Goal: Task Accomplishment & Management: Manage account settings

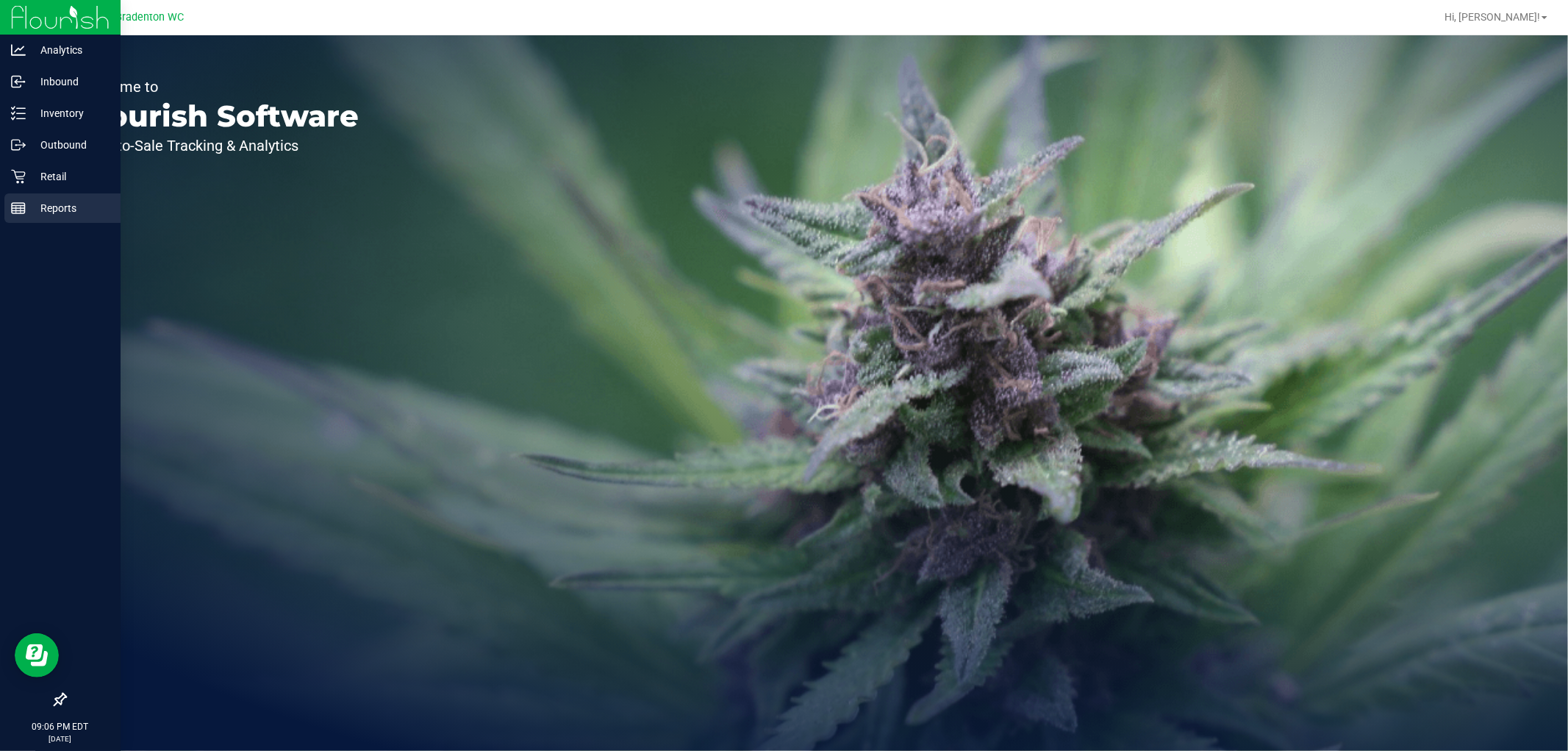
click at [24, 203] on icon at bounding box center [18, 208] width 15 height 15
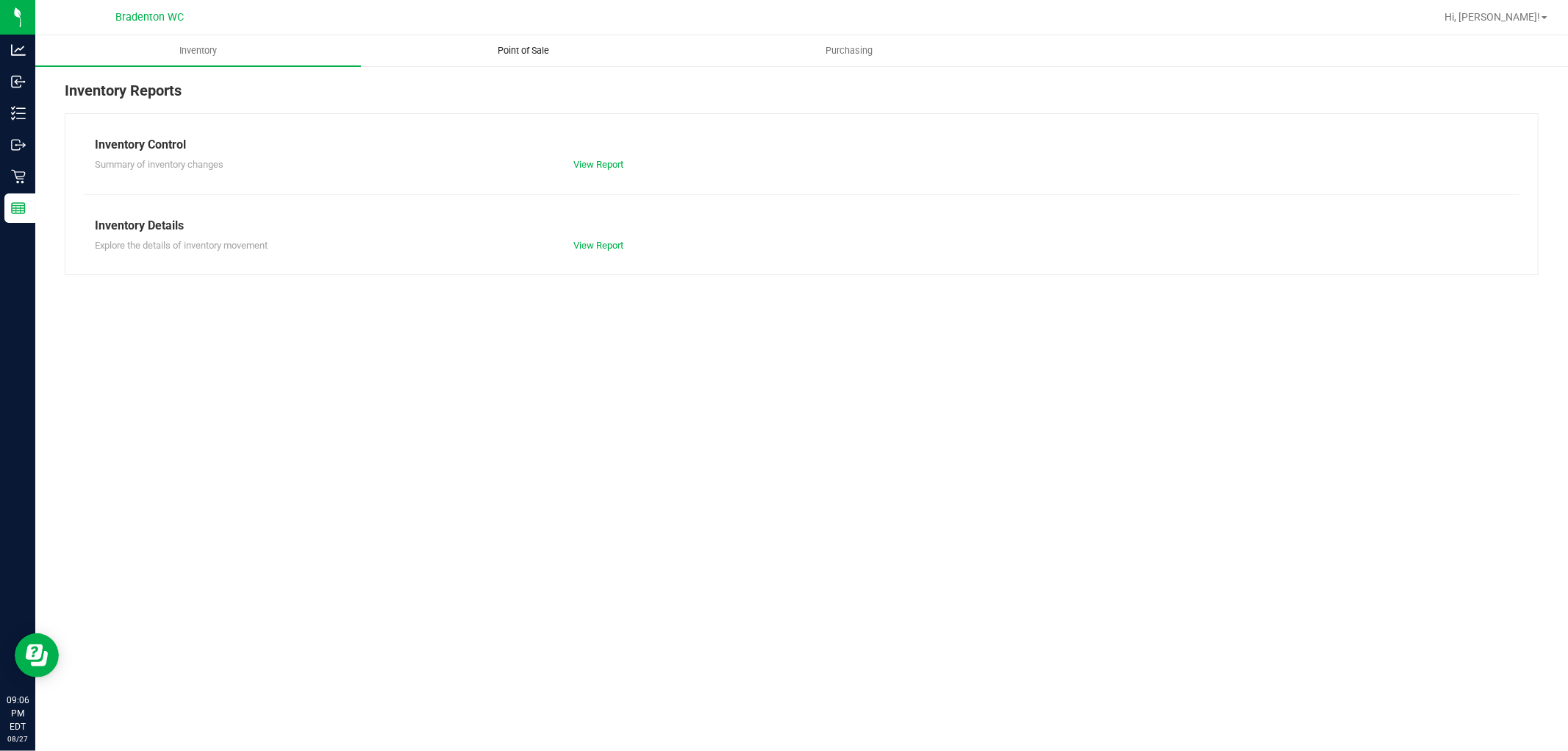
click at [513, 55] on span "Point of Sale" at bounding box center [524, 50] width 91 height 14
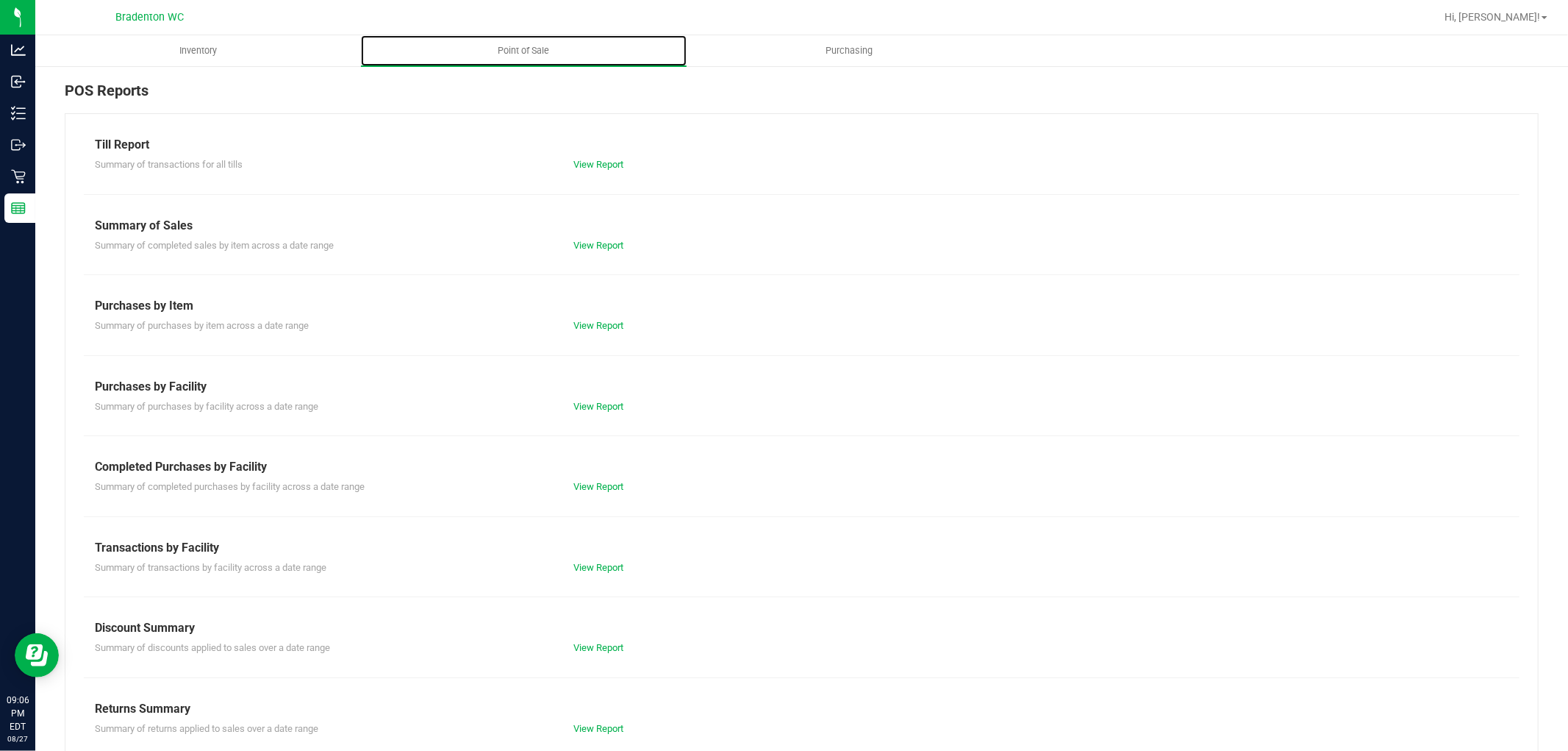
scroll to position [23, 0]
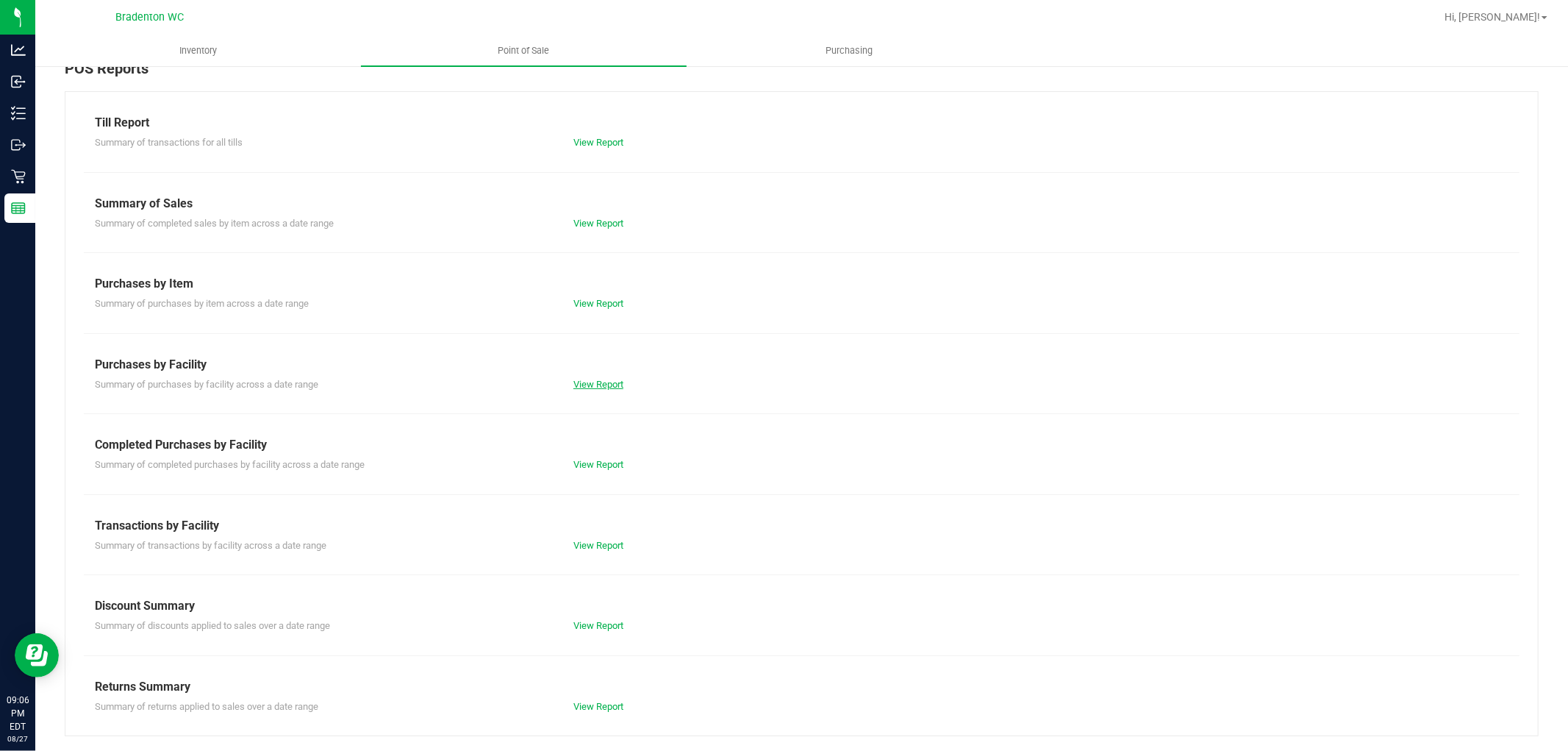
click at [577, 382] on link "View Report" at bounding box center [598, 384] width 50 height 11
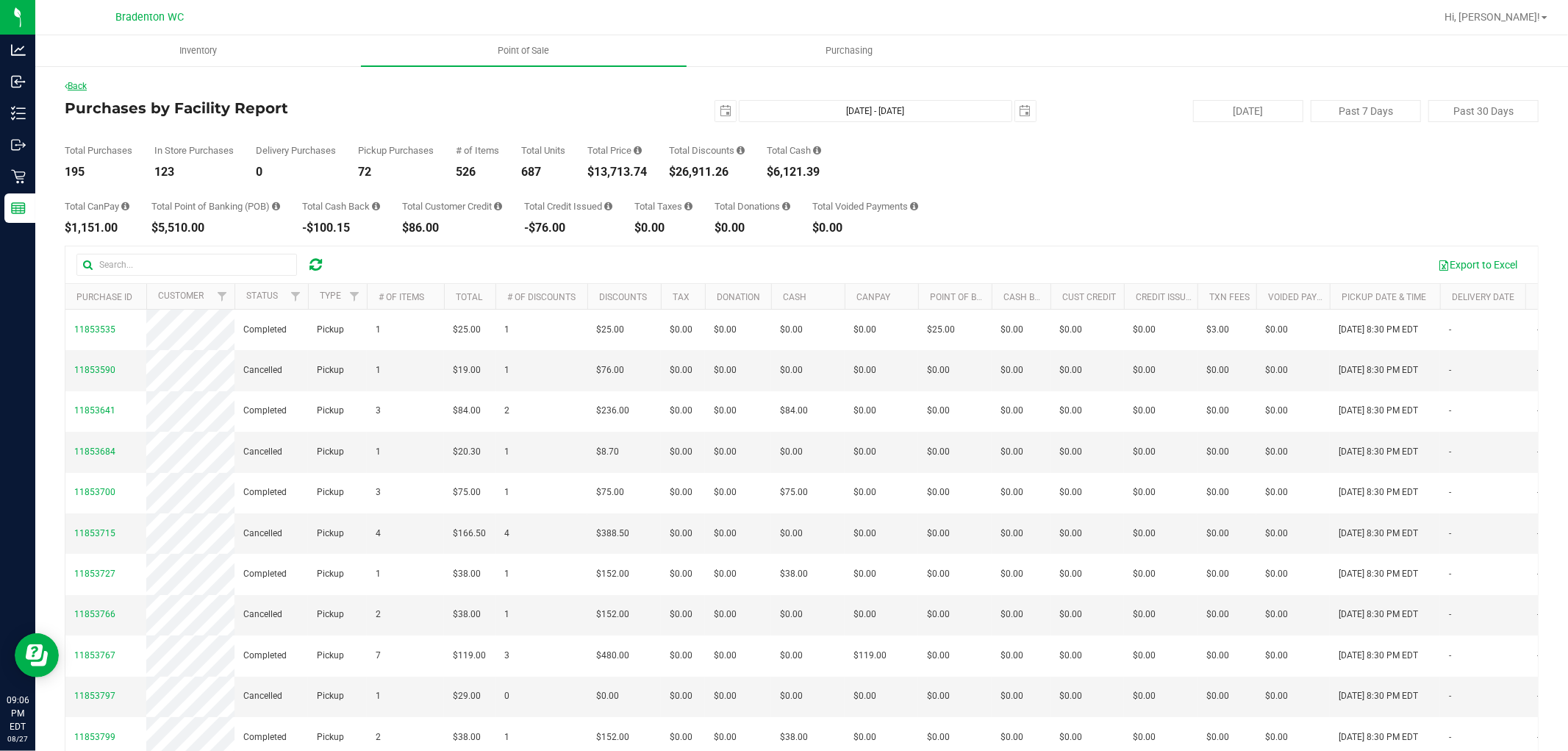
click at [87, 86] on link "Back" at bounding box center [76, 86] width 22 height 10
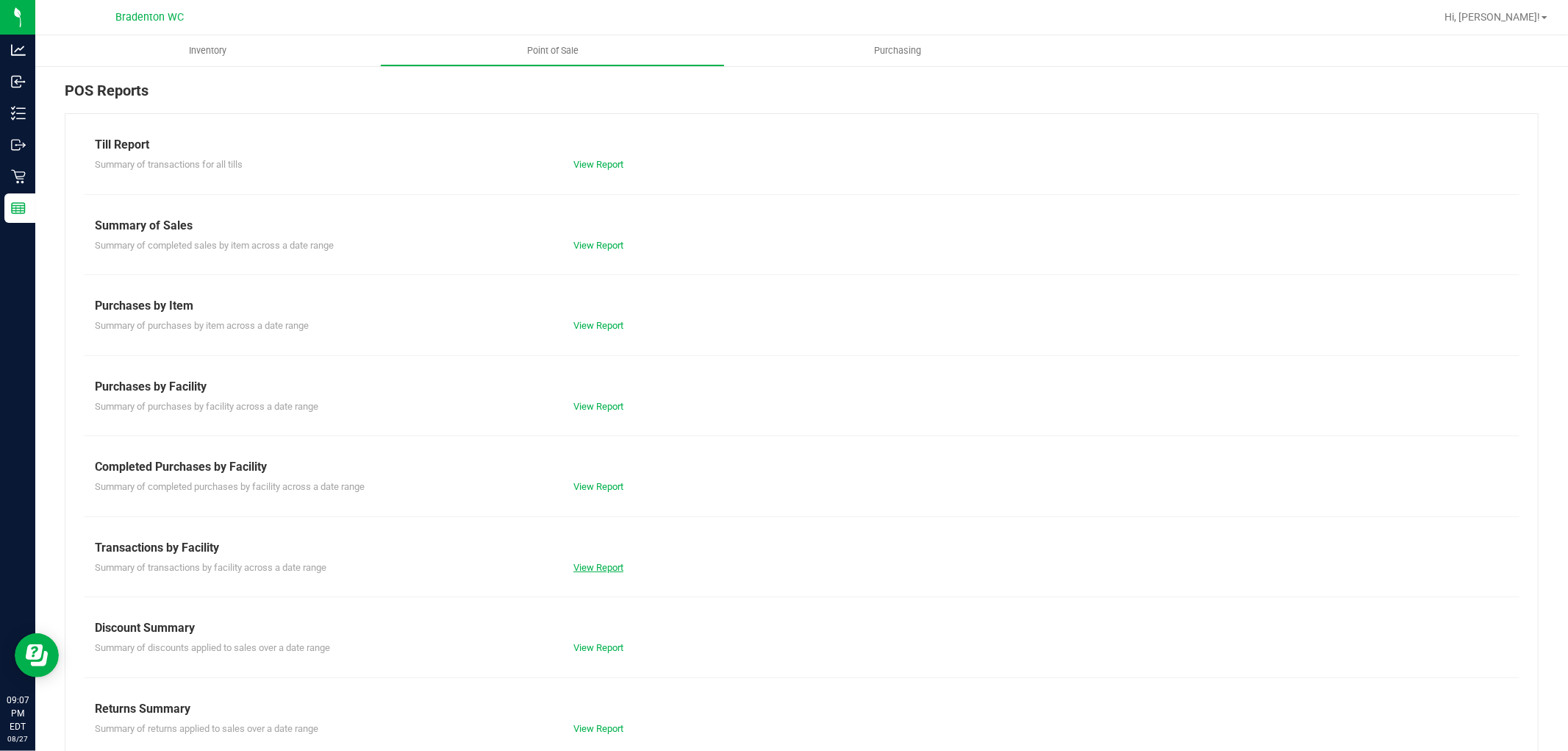
click at [607, 561] on link "View Report" at bounding box center [598, 567] width 50 height 11
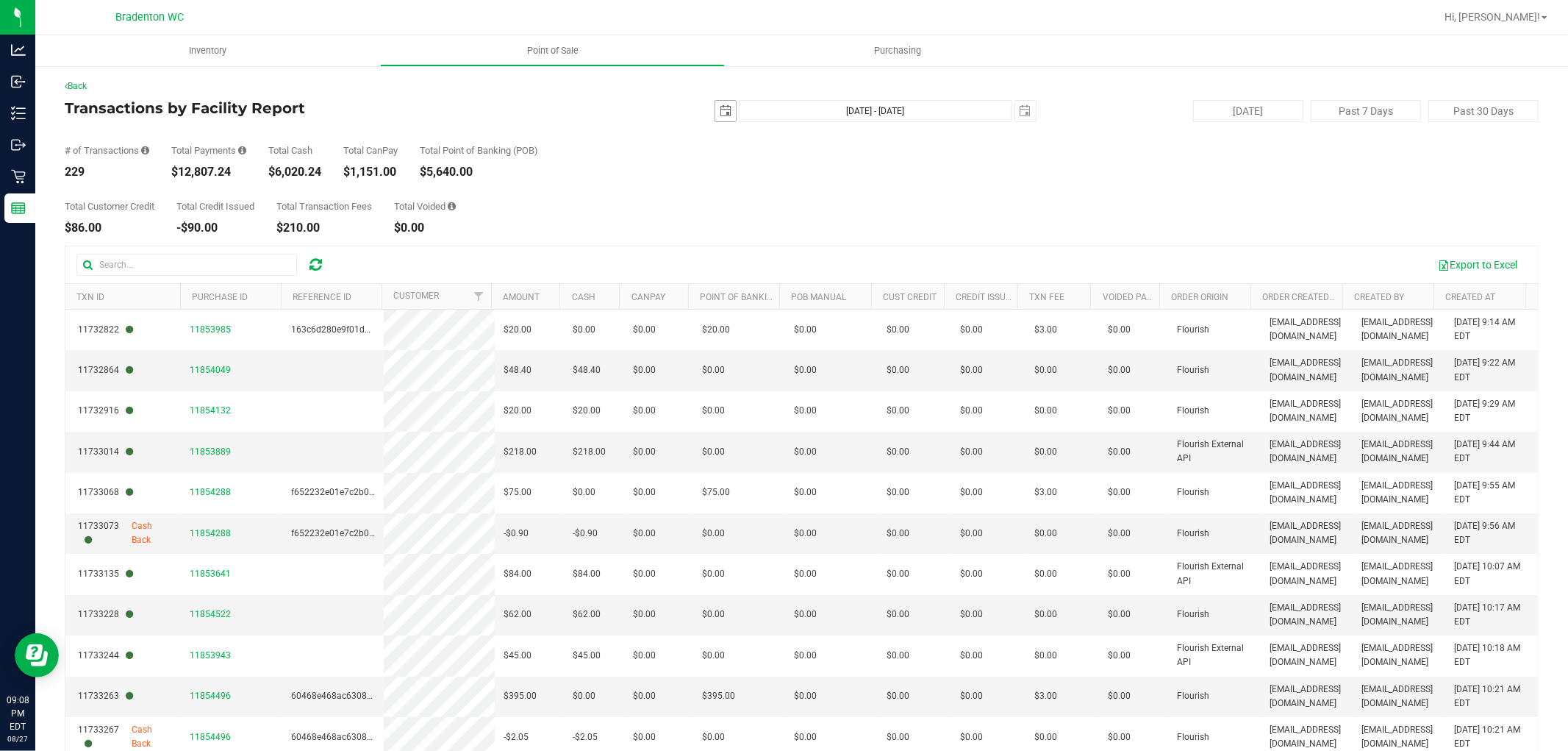
click at [720, 108] on span "select" at bounding box center [725, 110] width 12 height 12
click at [743, 283] on link "25" at bounding box center [741, 283] width 21 height 23
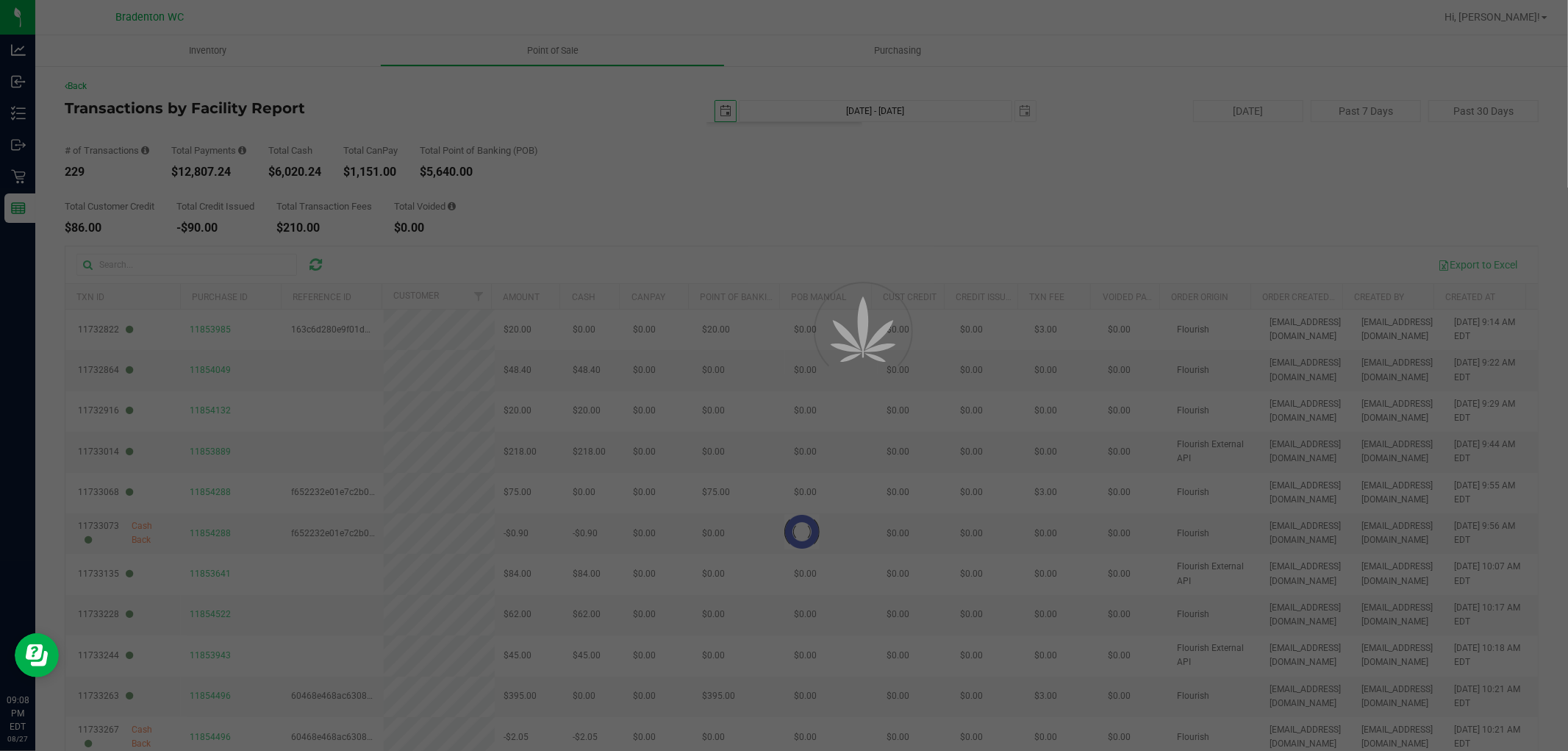
type input "[DATE]"
type input "[DATE] - [DATE]"
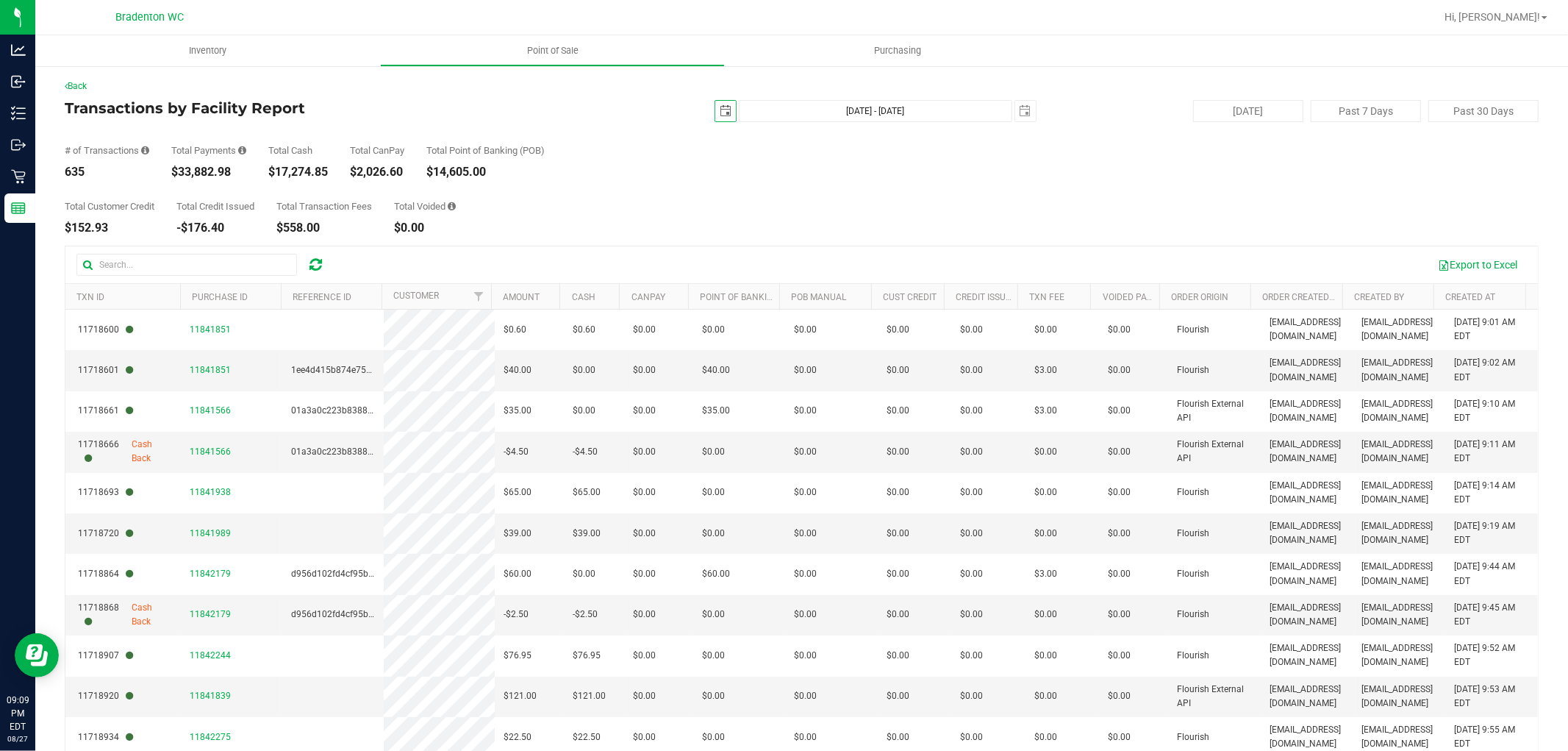
click at [726, 112] on span "select" at bounding box center [725, 111] width 21 height 21
click at [819, 188] on link "1" at bounding box center [825, 191] width 21 height 23
type input "[DATE]"
type input "[DATE] - [DATE]"
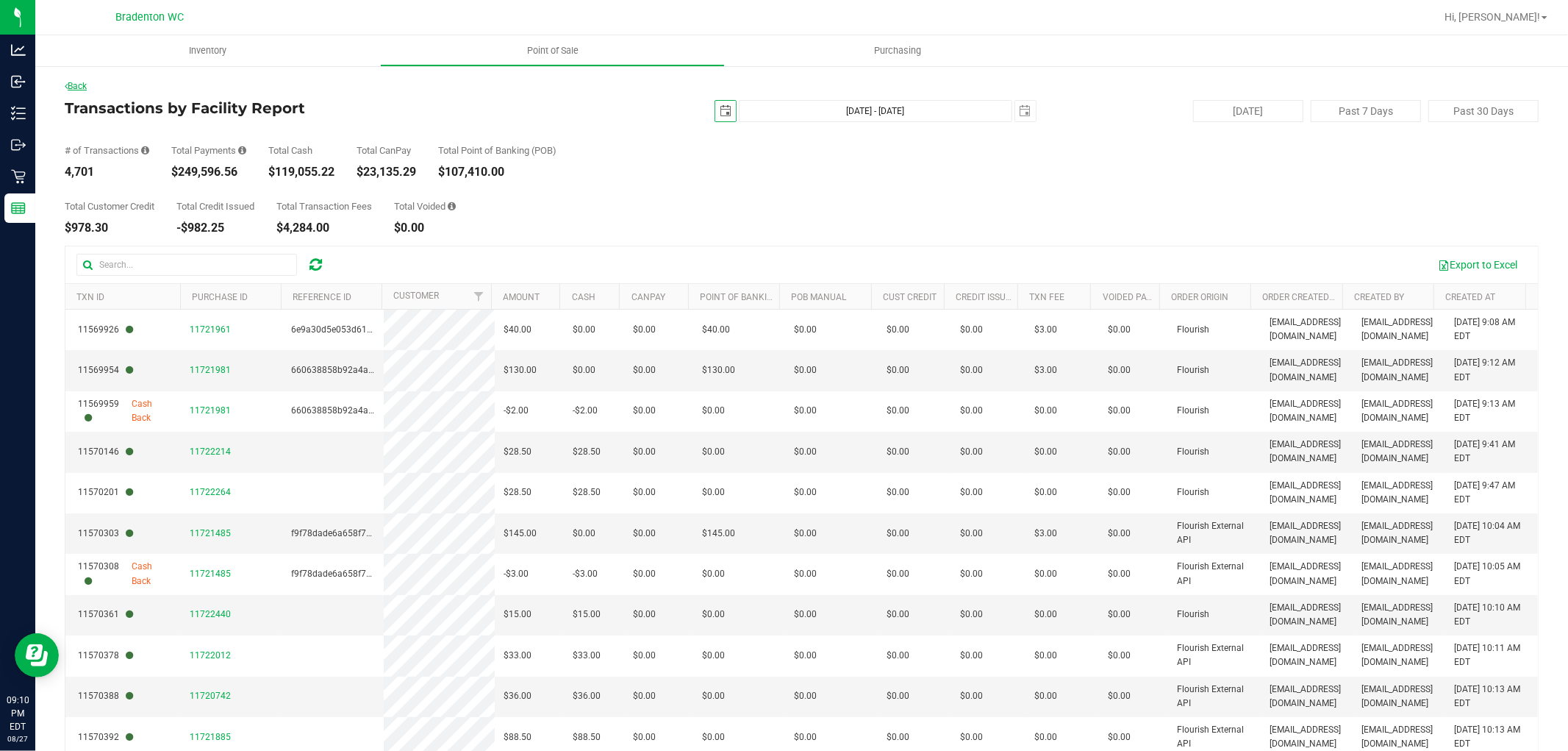
click at [78, 86] on link "Back" at bounding box center [76, 86] width 22 height 10
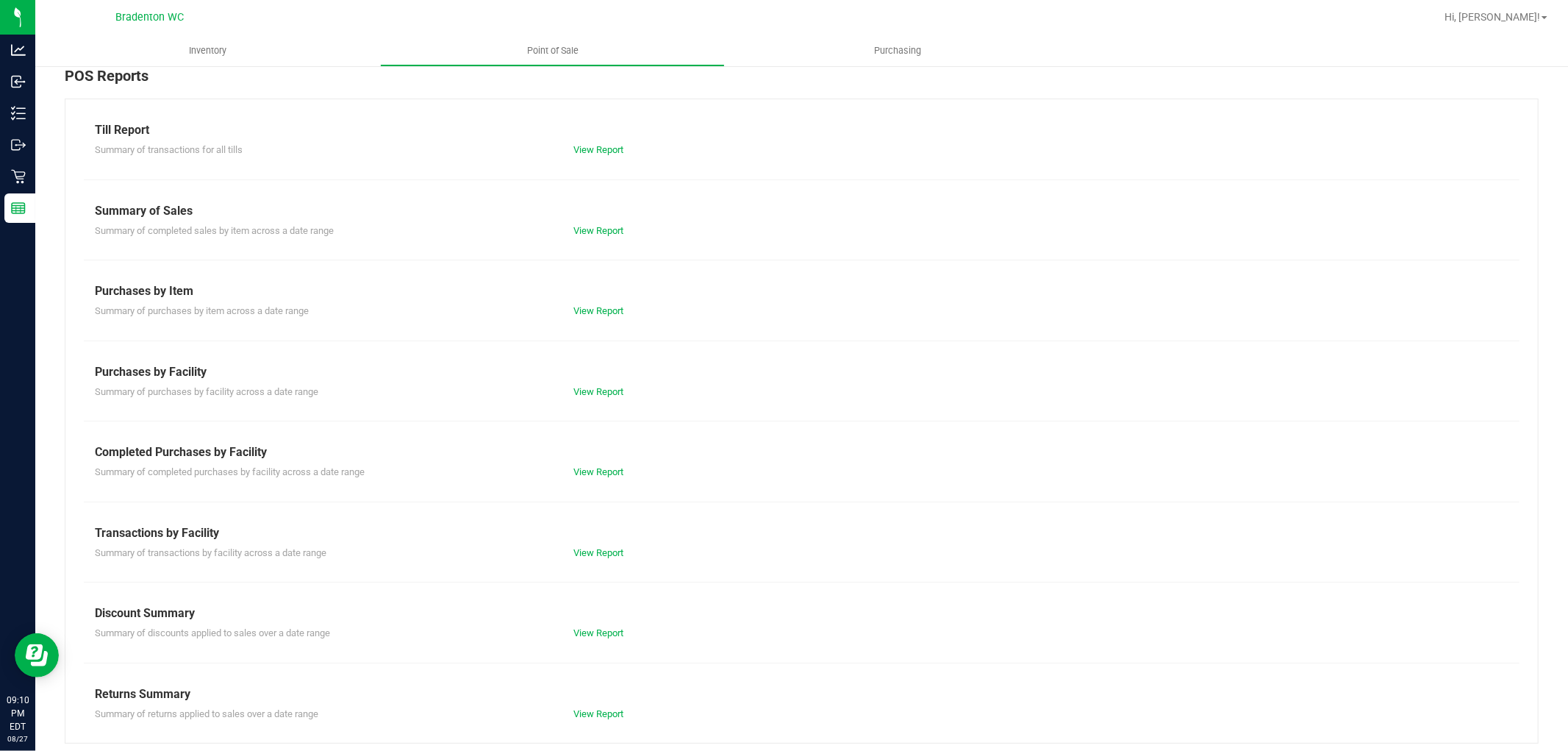
scroll to position [23, 0]
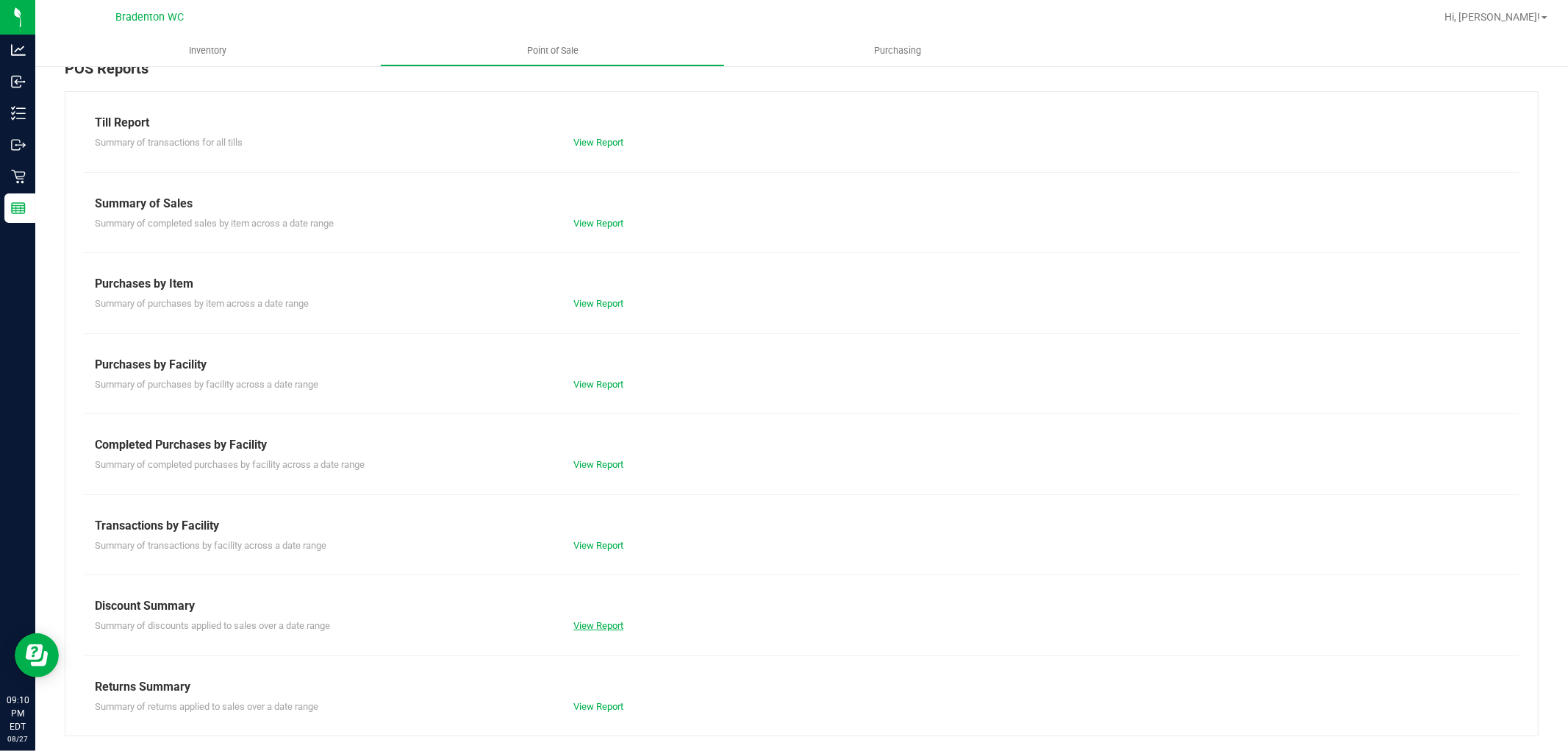
click at [608, 623] on link "View Report" at bounding box center [598, 625] width 50 height 11
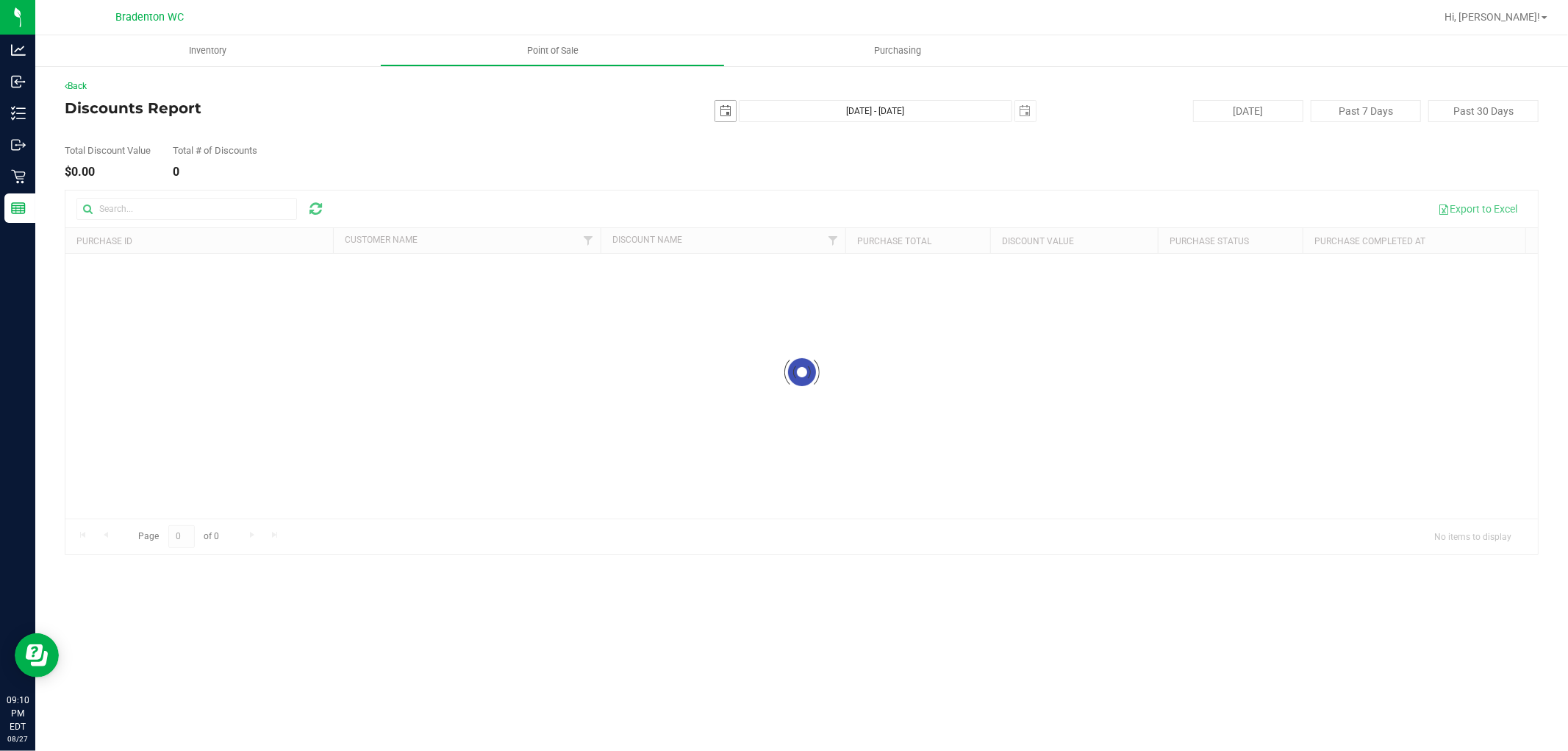
click at [724, 111] on span "select" at bounding box center [725, 110] width 12 height 12
click at [795, 275] on link "27" at bounding box center [791, 283] width 21 height 23
type input "[DATE]"
type input "[DATE] - [DATE]"
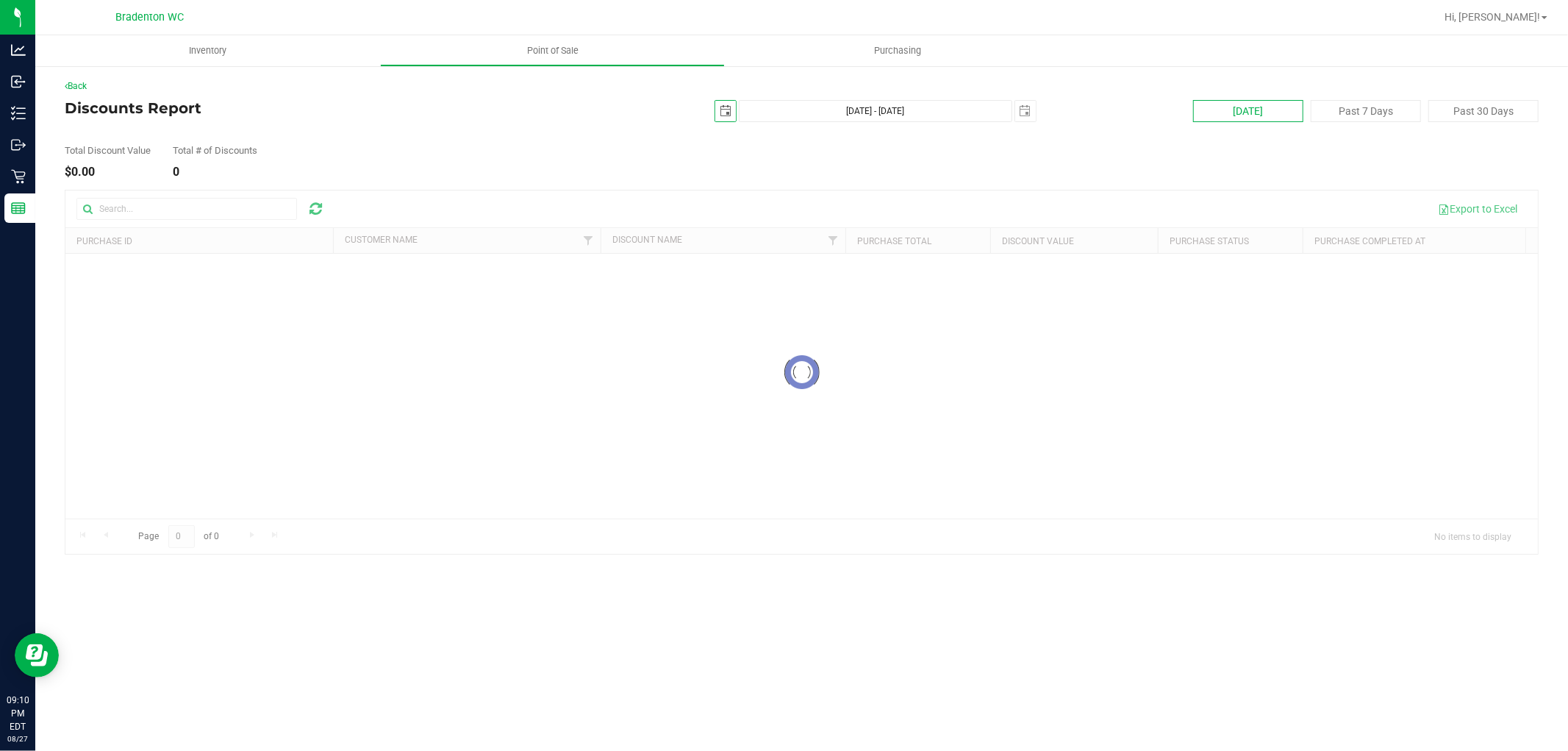
click at [1240, 112] on button "[DATE]" at bounding box center [1247, 111] width 110 height 22
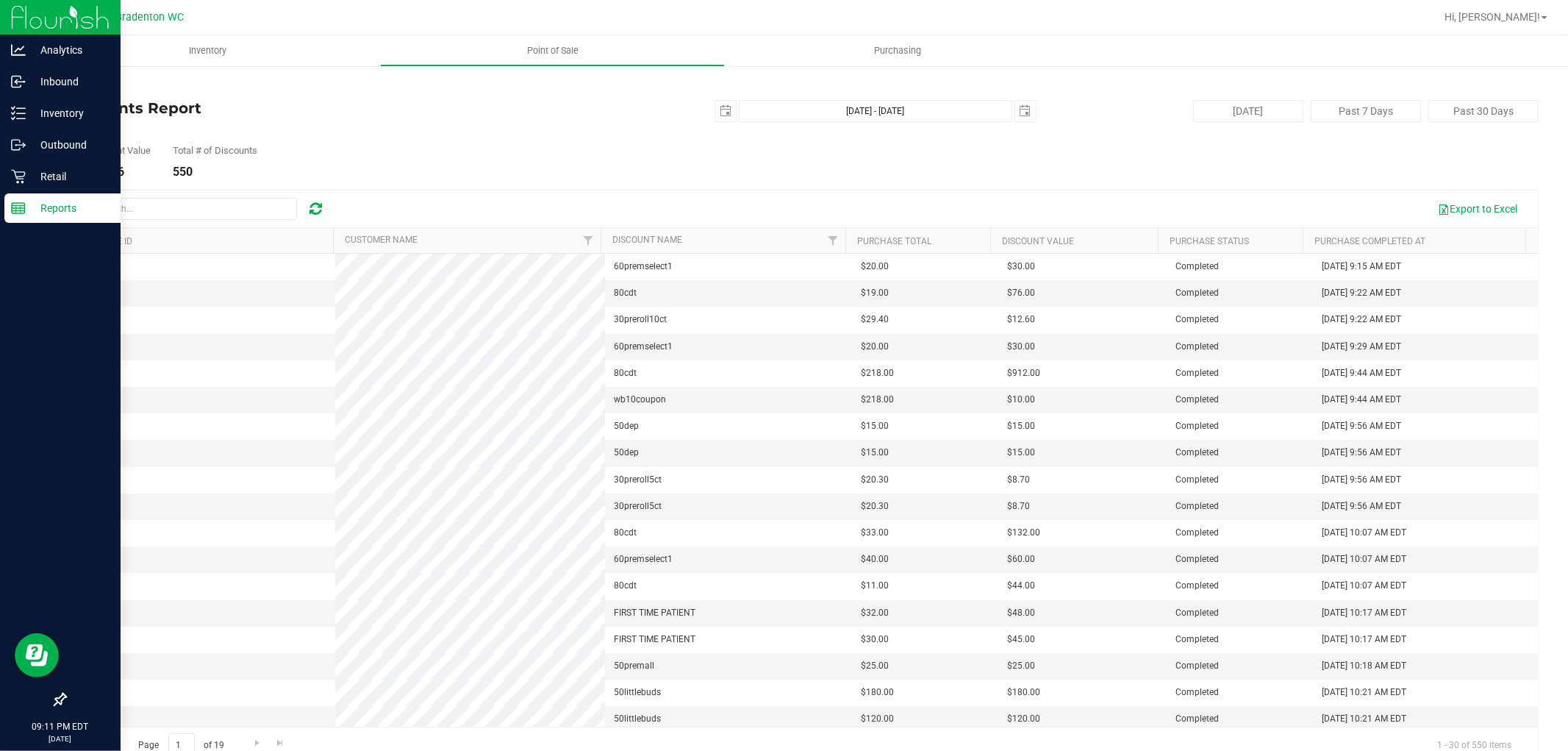
click at [17, 215] on icon at bounding box center [18, 208] width 15 height 15
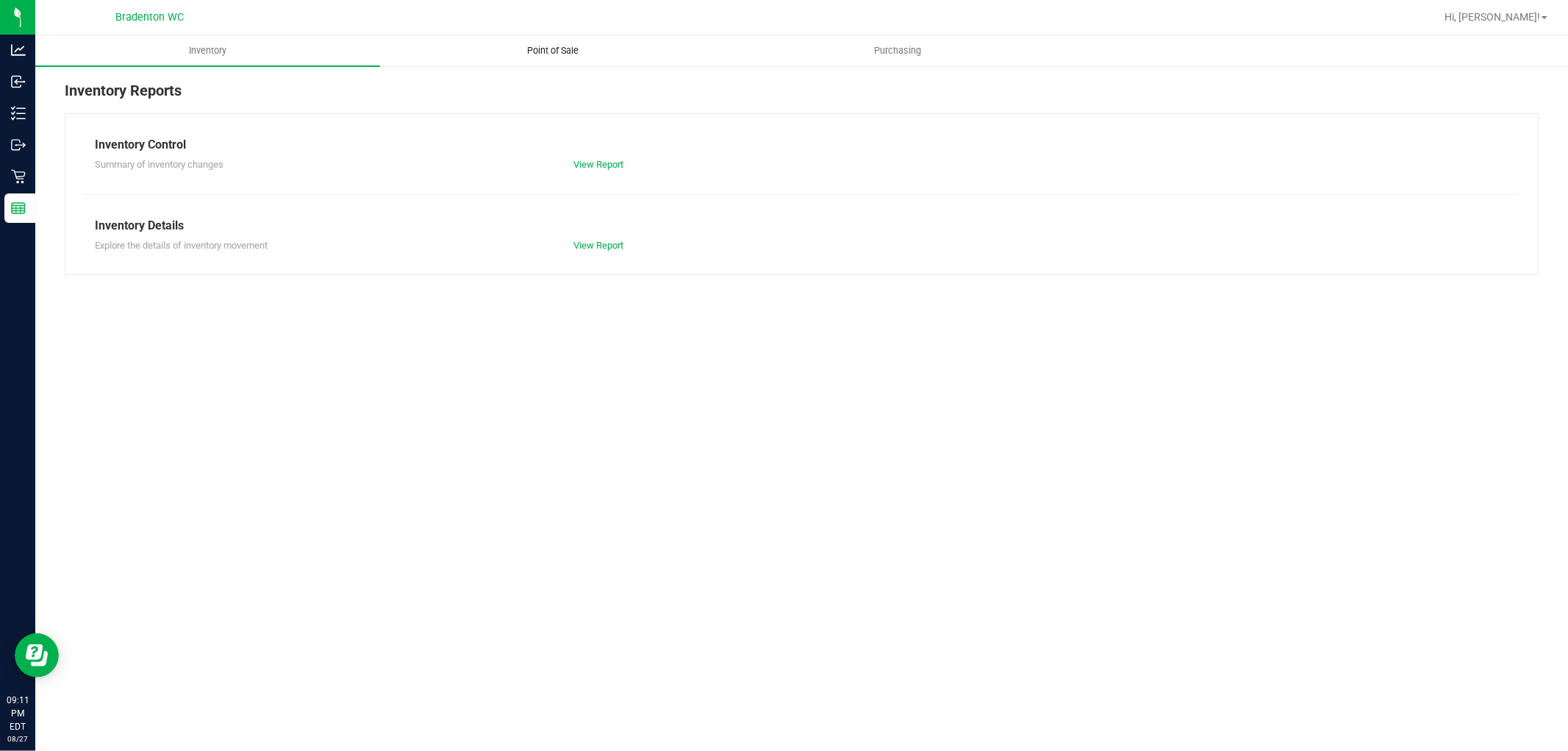
click at [551, 44] on span "Point of Sale" at bounding box center [553, 50] width 91 height 14
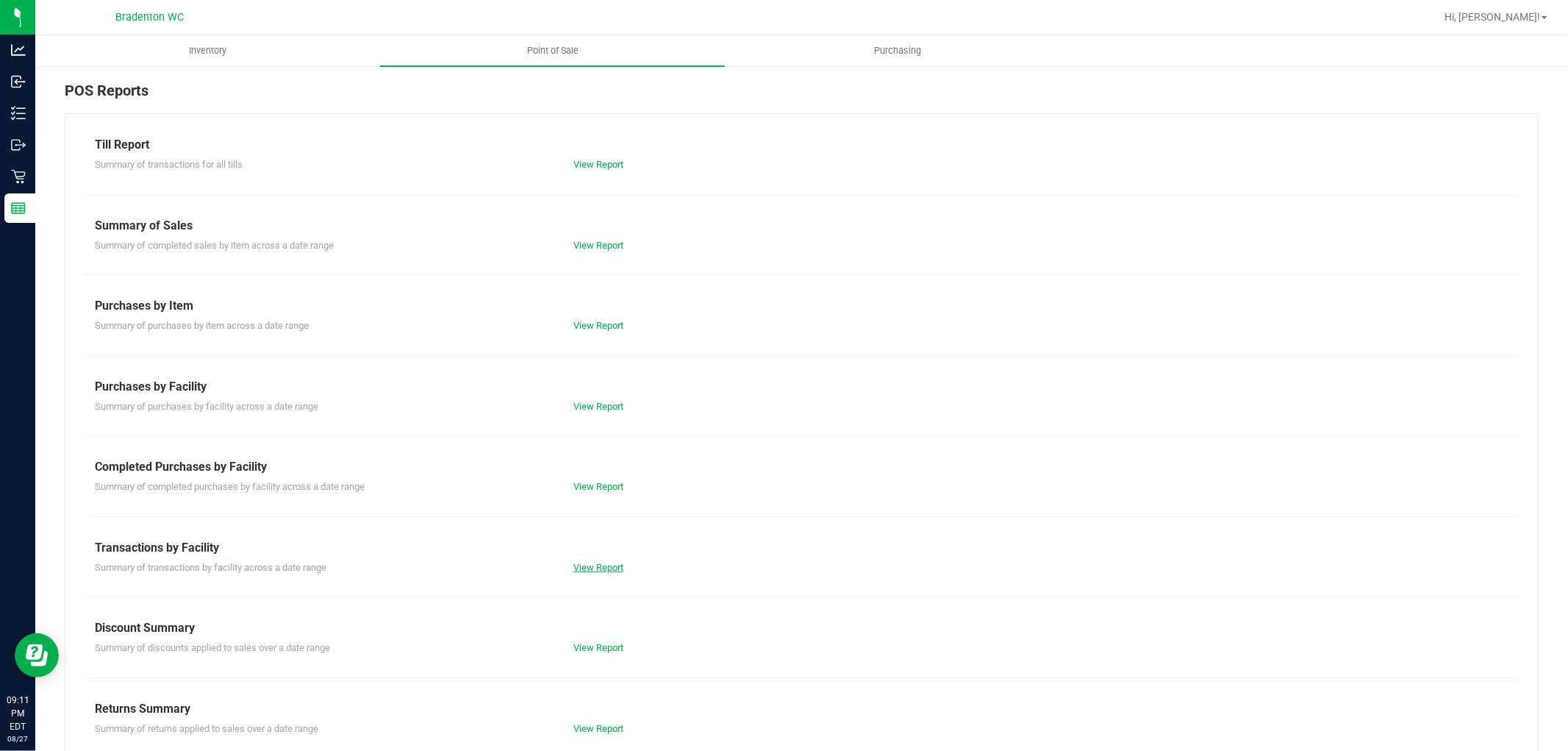
click at [592, 569] on link "View Report" at bounding box center [598, 567] width 50 height 11
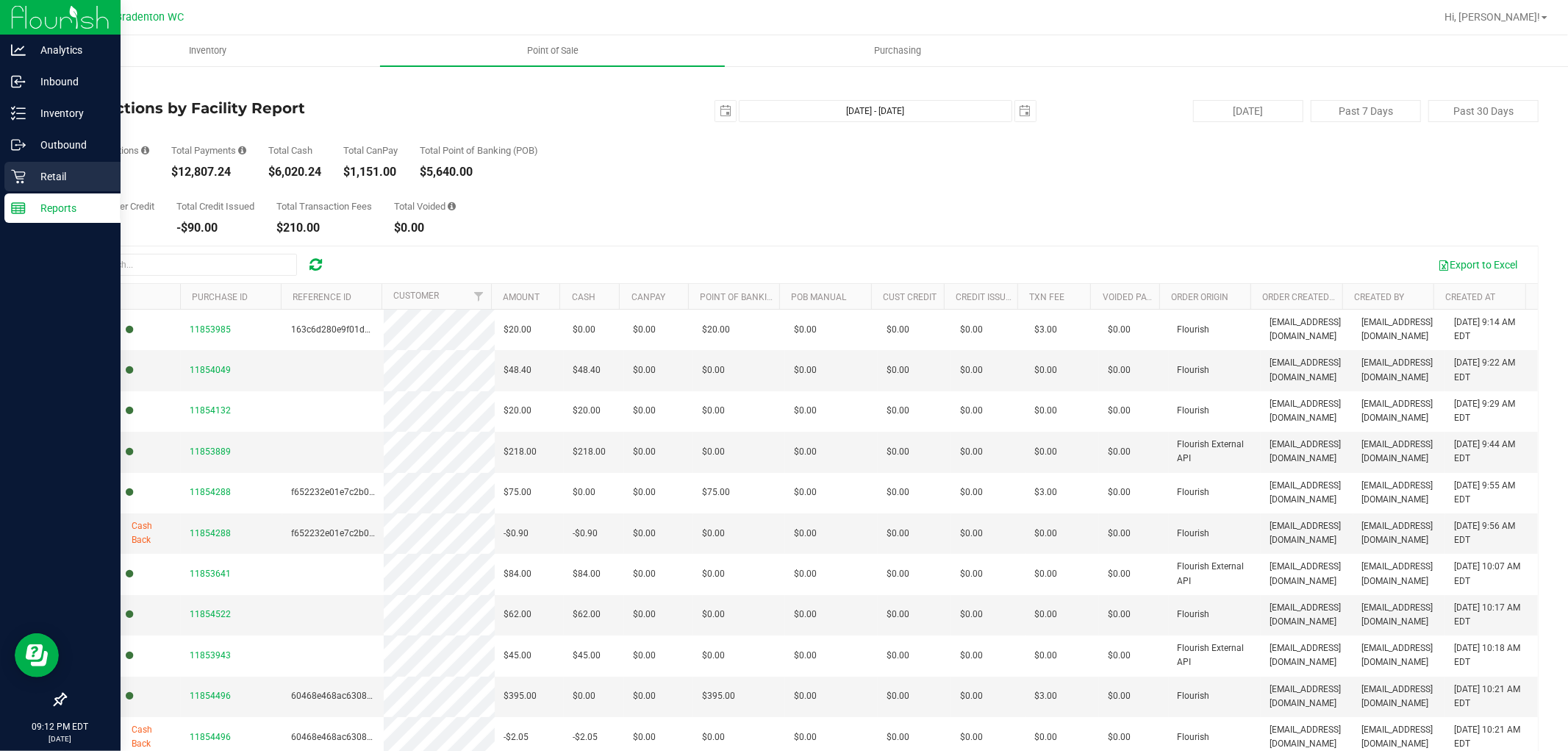
click at [55, 177] on p "Retail" at bounding box center [69, 176] width 88 height 17
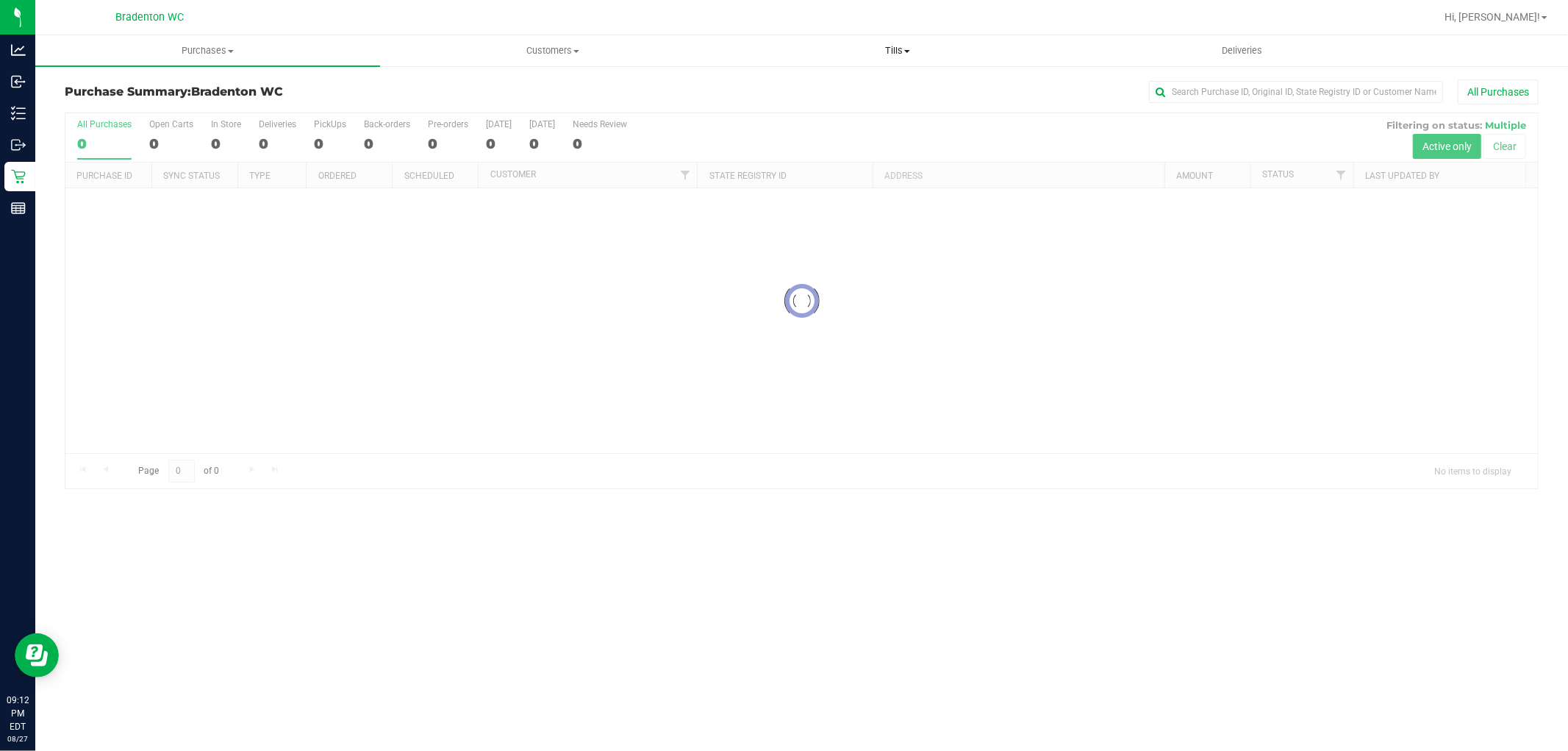
click at [898, 55] on span "Tills" at bounding box center [897, 50] width 343 height 14
click at [770, 87] on span "Manage tills" at bounding box center [774, 88] width 99 height 13
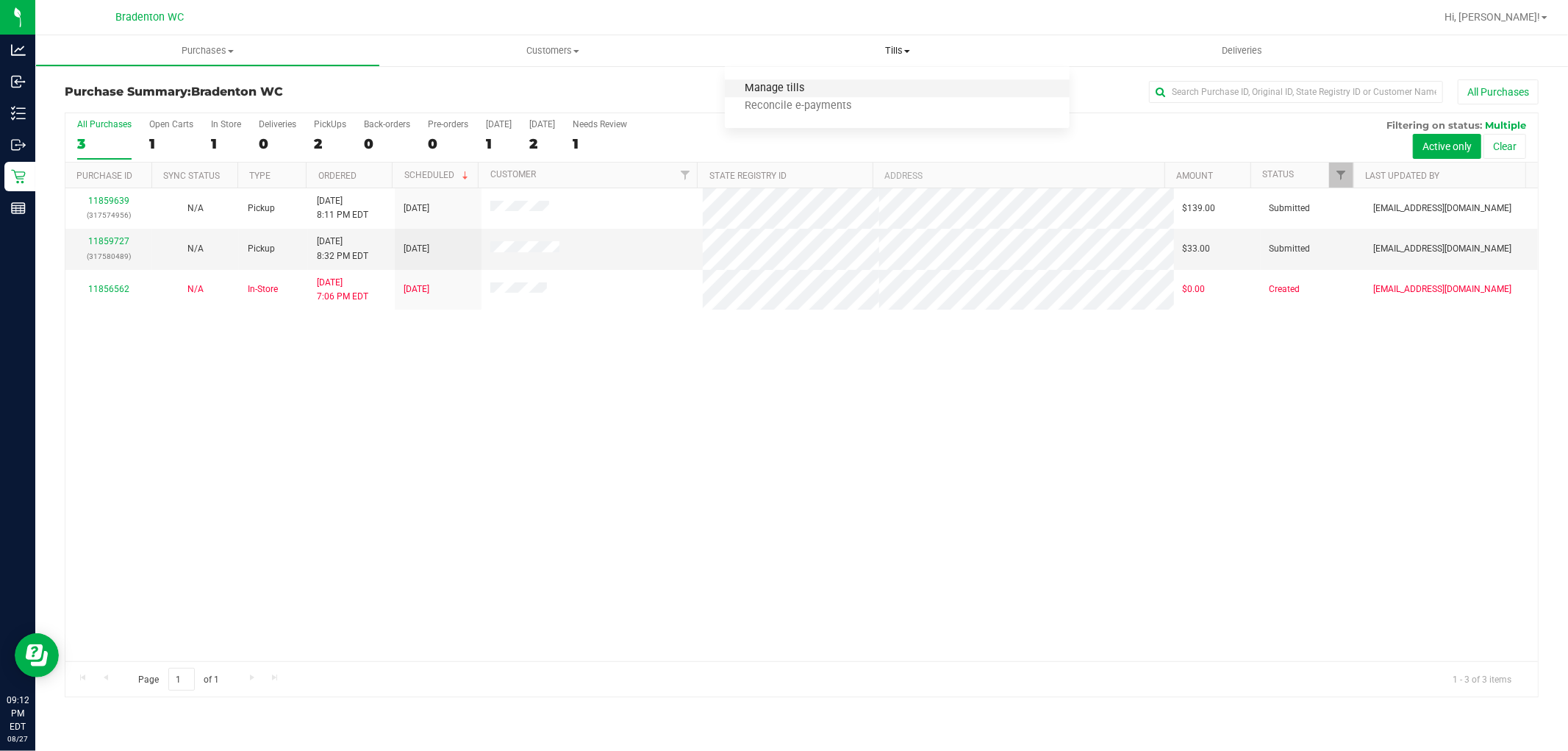
click at [790, 90] on span "Manage tills" at bounding box center [774, 88] width 99 height 13
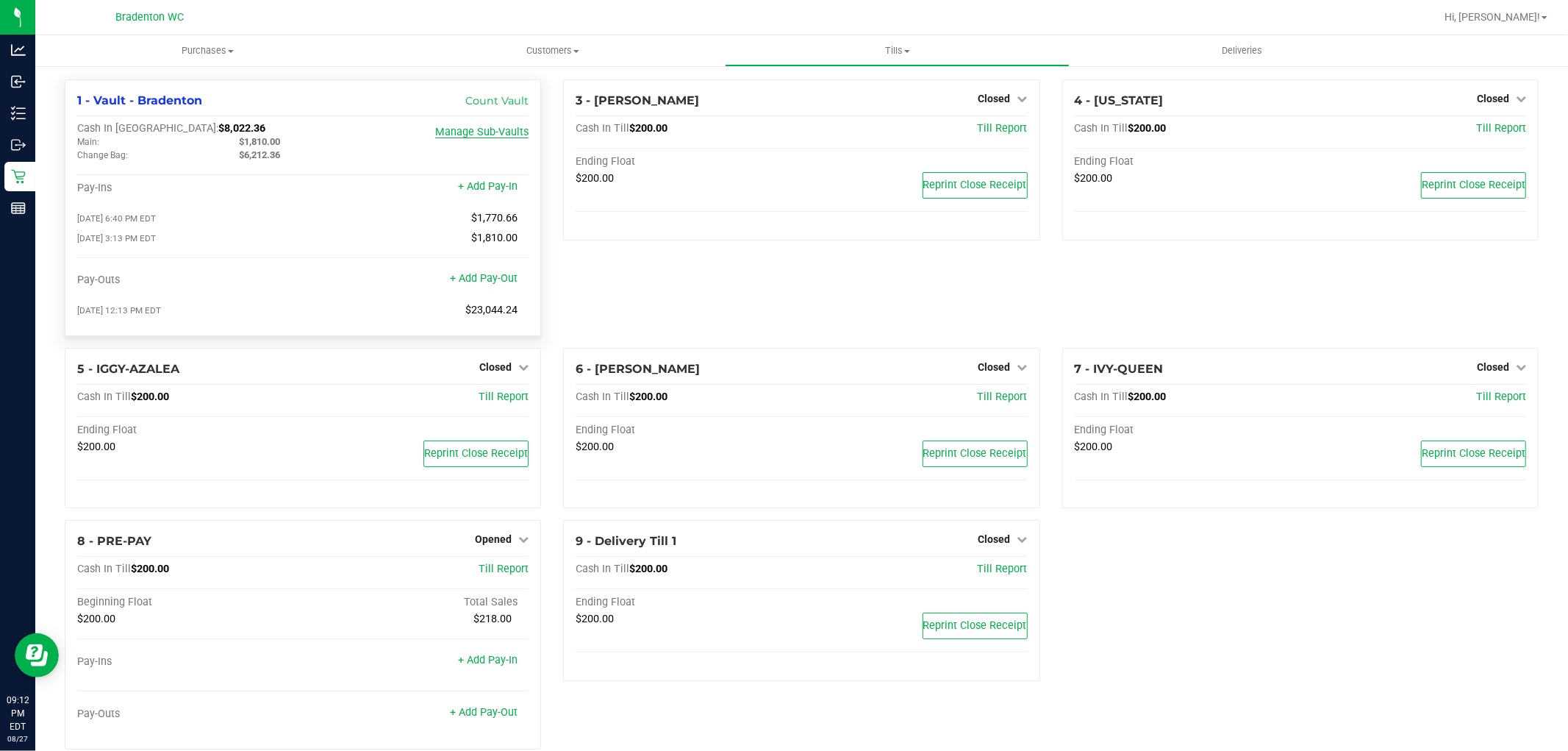
click at [471, 134] on link "Manage Sub-Vaults" at bounding box center [482, 132] width 93 height 13
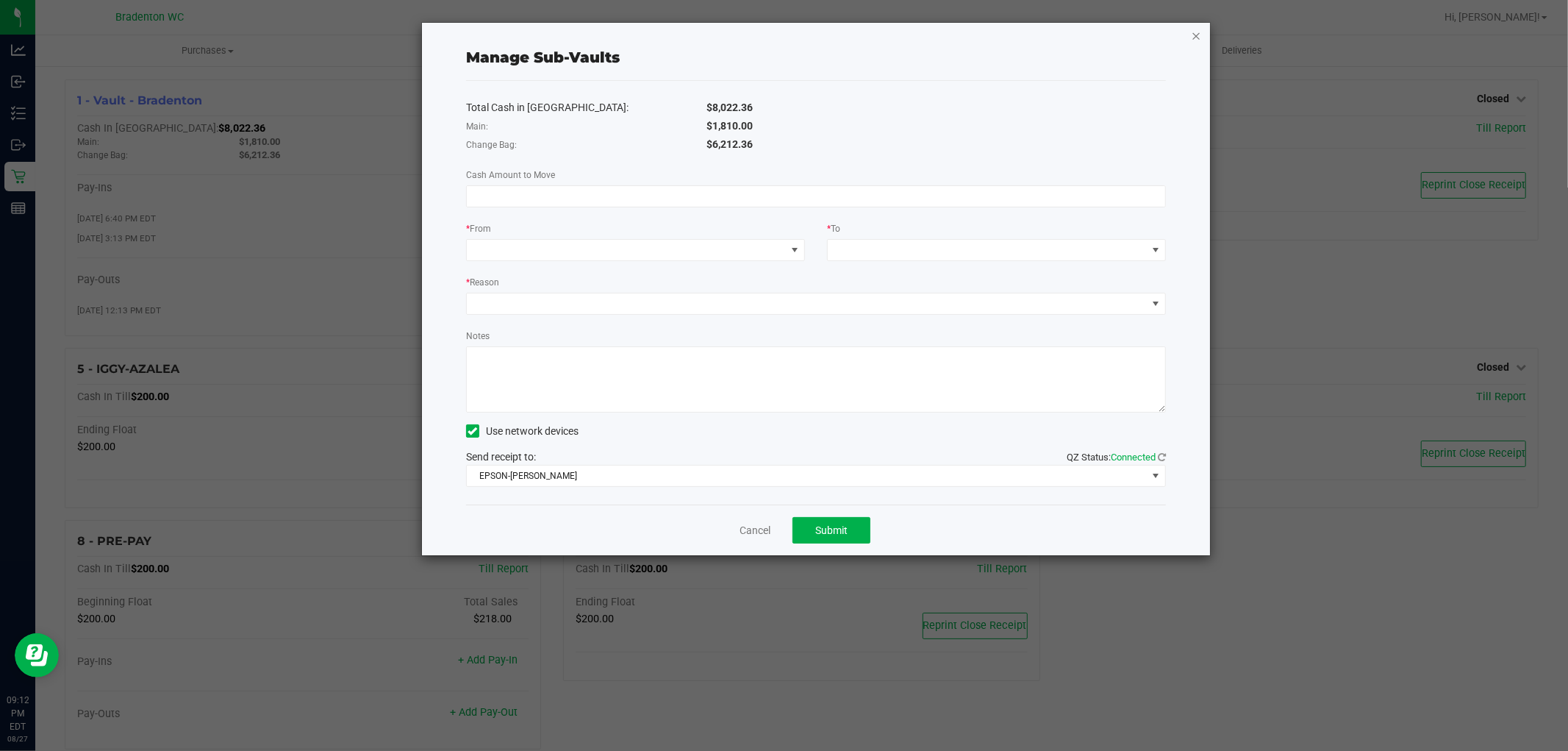
click at [1200, 30] on icon "button" at bounding box center [1195, 35] width 10 height 17
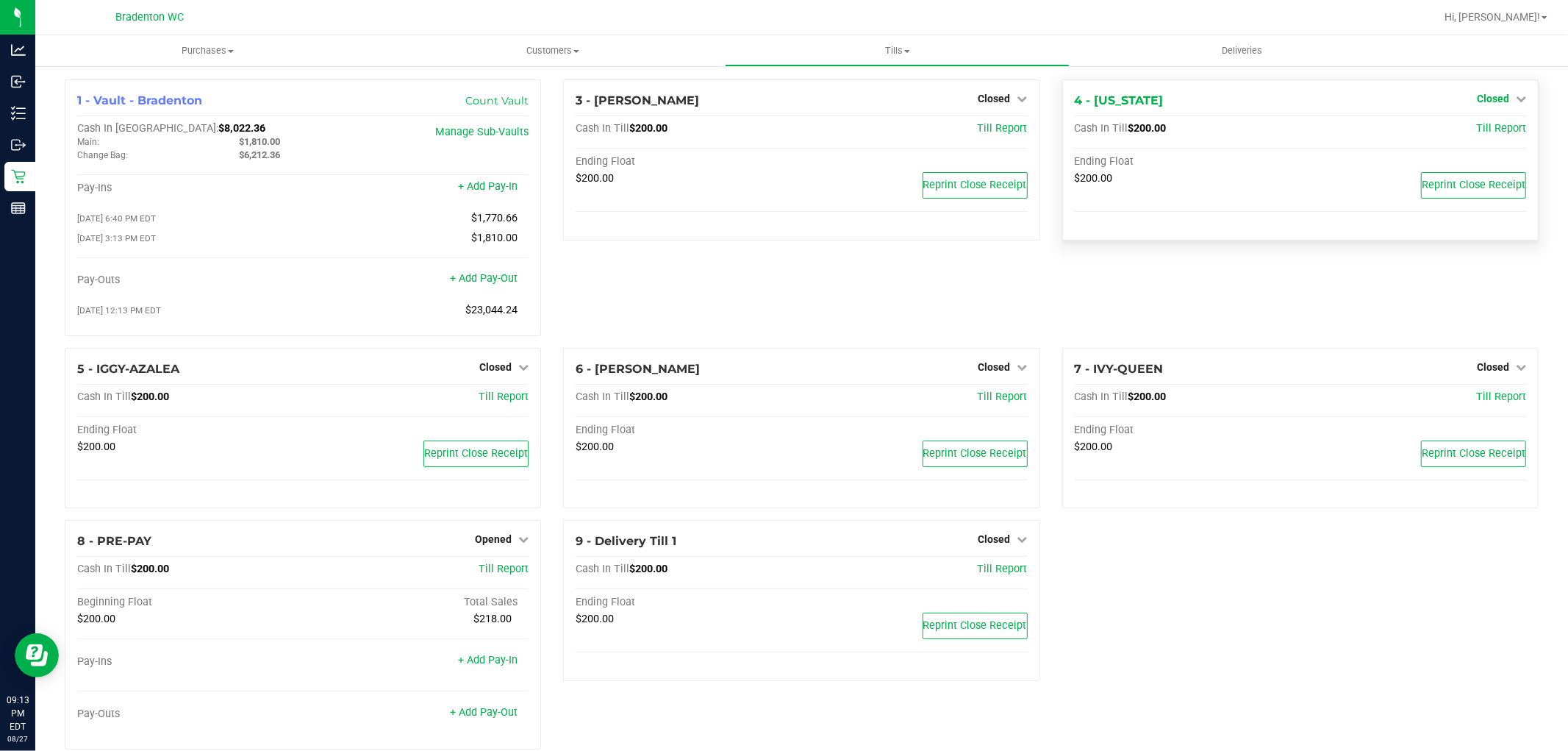
click at [1491, 97] on span "Closed" at bounding box center [1492, 98] width 32 height 12
click at [1286, 108] on div "4 - [US_STATE] Closed Open Till" at bounding box center [1299, 100] width 451 height 17
click at [1176, 142] on div "Cash In Till $200.00 Till Report Ending Float $200.00 Reprint Close Receipt" at bounding box center [1299, 175] width 451 height 106
click at [475, 275] on link "+ Add Pay-Out" at bounding box center [484, 278] width 67 height 13
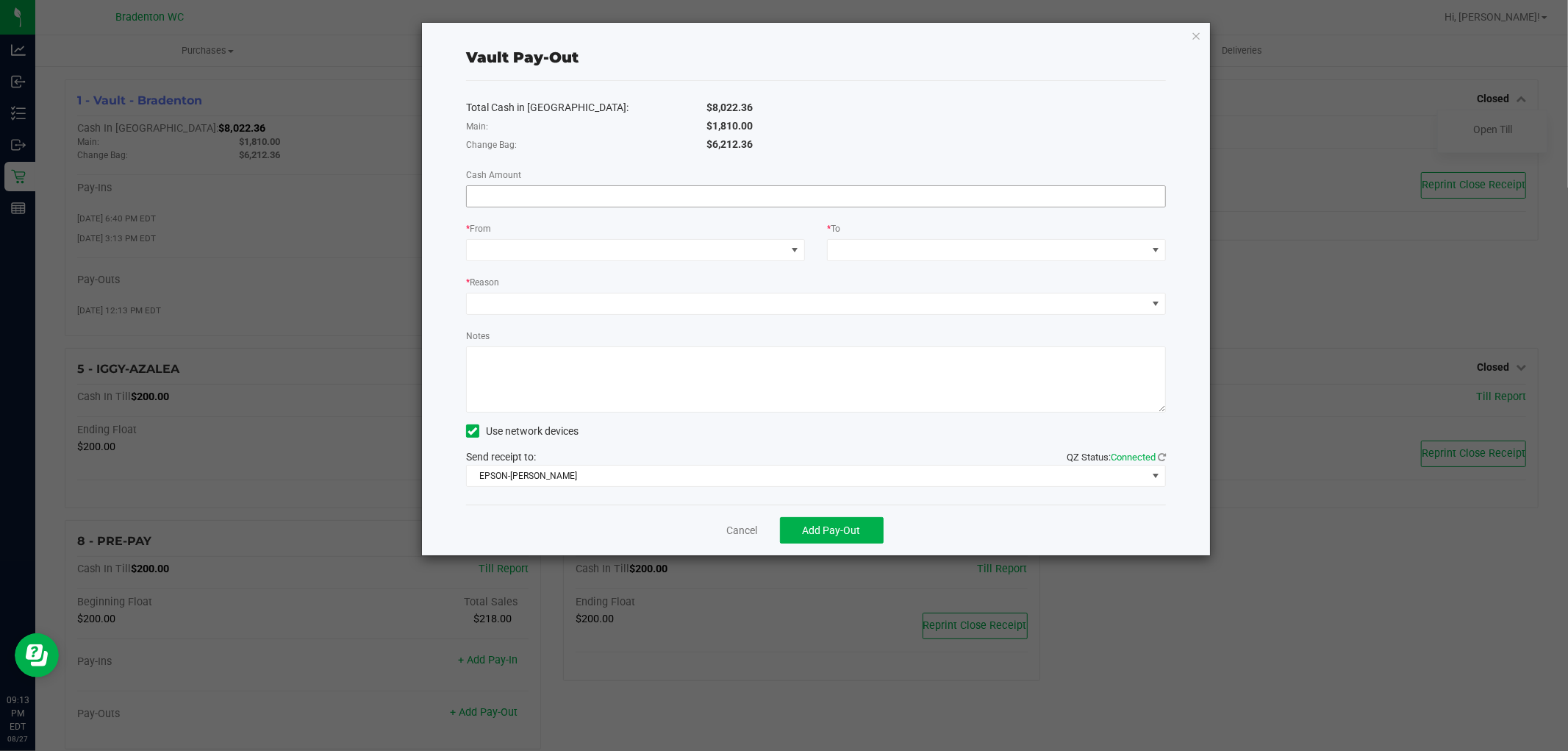
click at [876, 201] on input at bounding box center [815, 196] width 698 height 21
type input "$4,212.36"
click at [743, 255] on span at bounding box center [626, 250] width 319 height 21
click at [651, 322] on li "Change Bag (Vault - Bradenton)" at bounding box center [635, 315] width 337 height 29
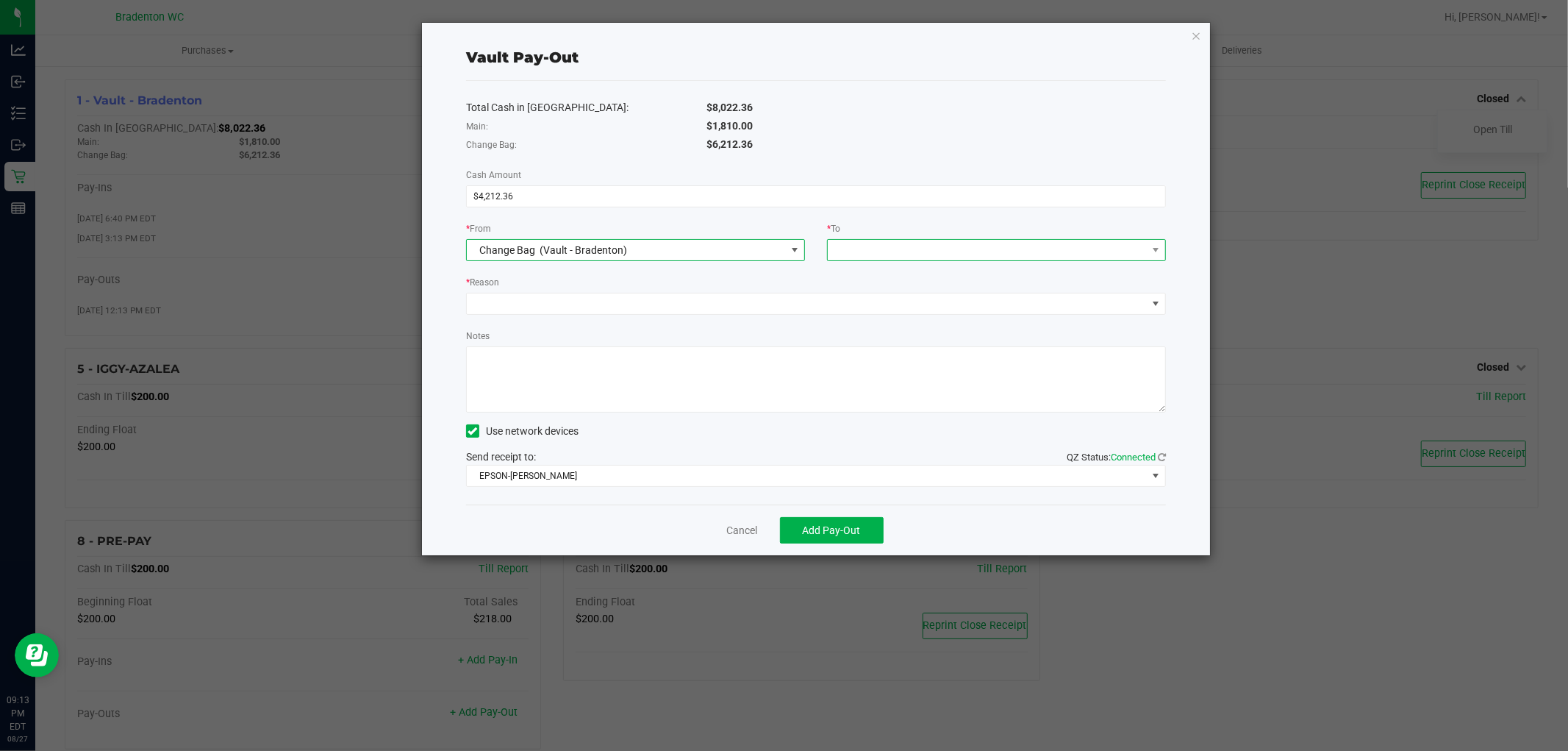
click at [862, 244] on span at bounding box center [987, 250] width 319 height 21
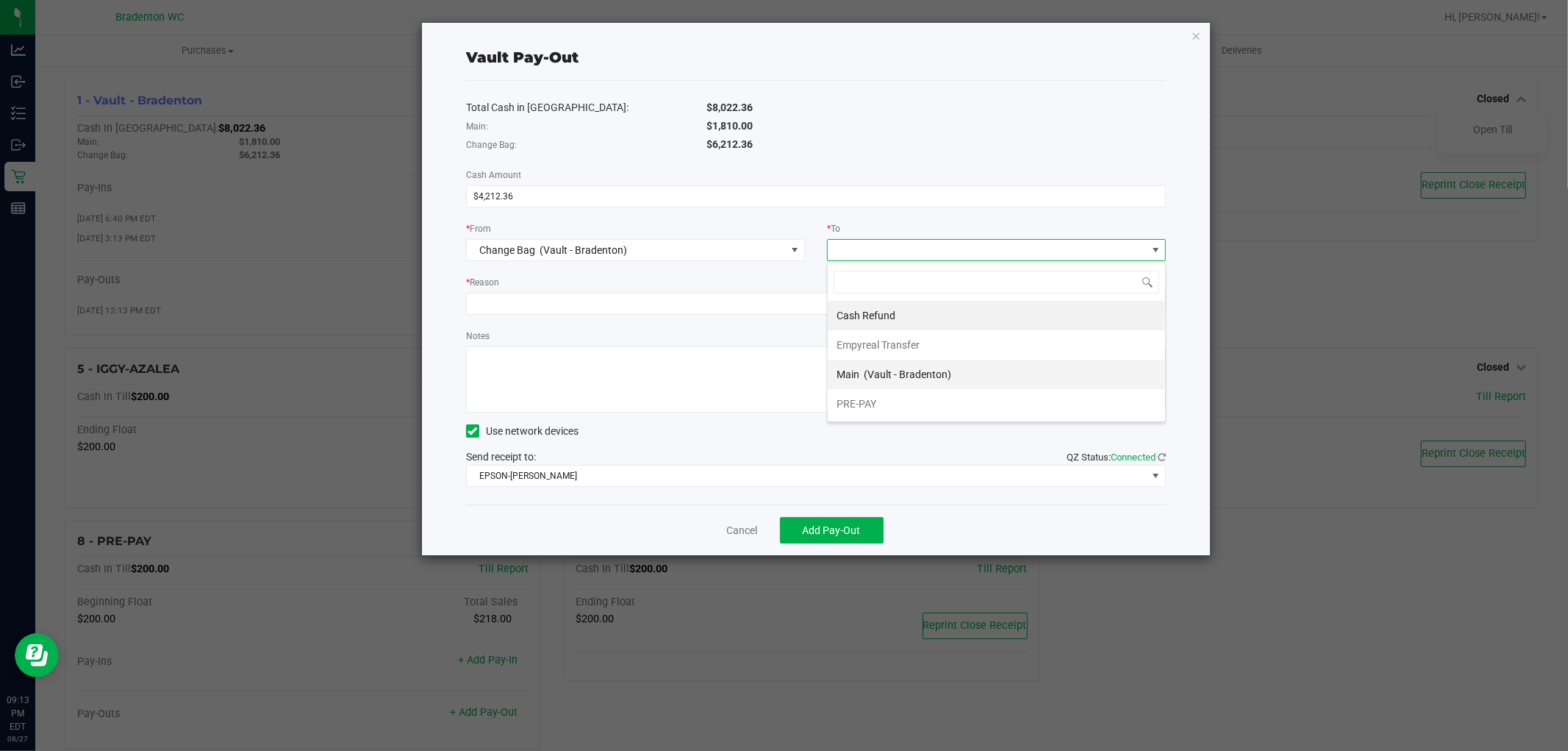
click at [878, 376] on span "(Vault - Bradenton)" at bounding box center [907, 374] width 87 height 12
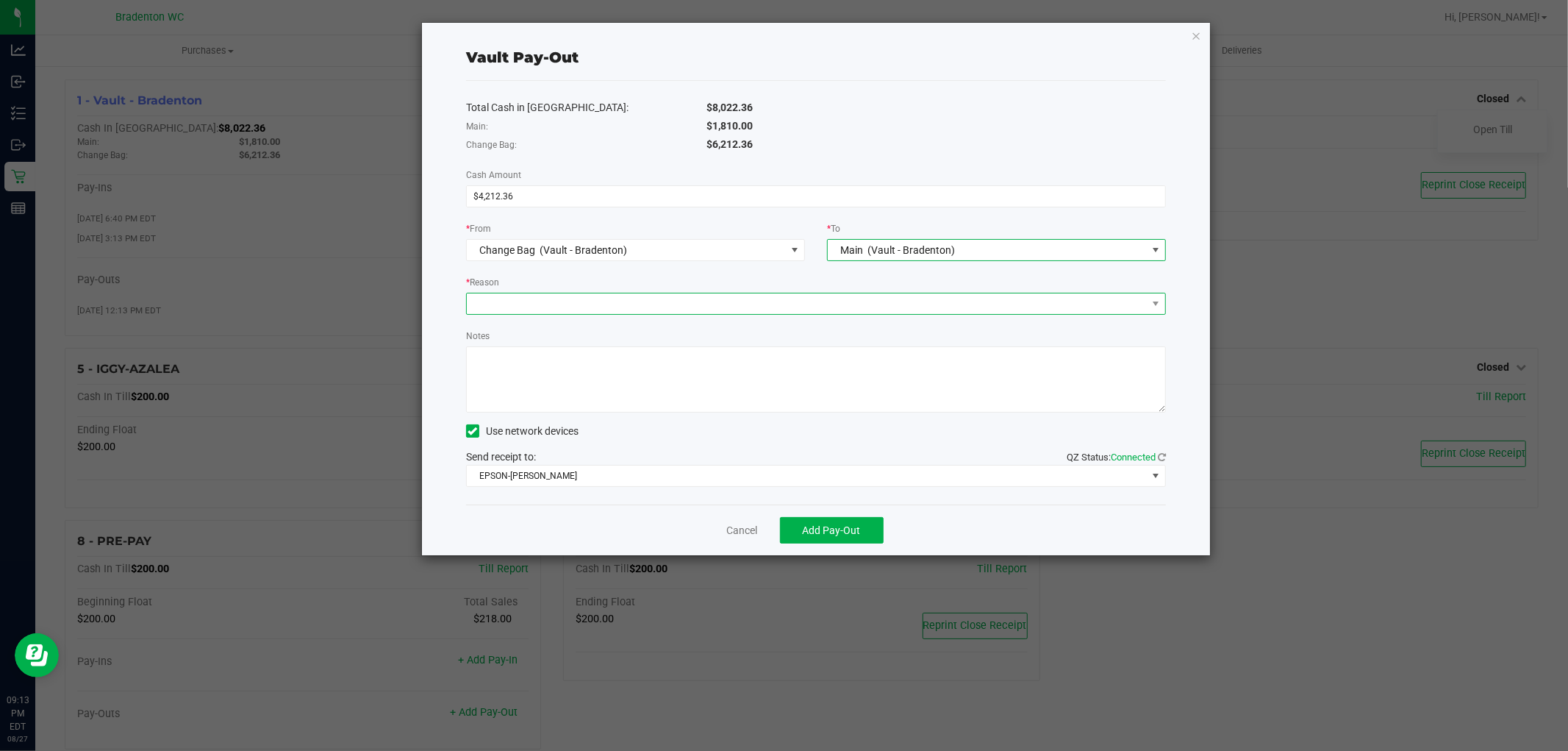
click at [633, 307] on span at bounding box center [806, 303] width 680 height 21
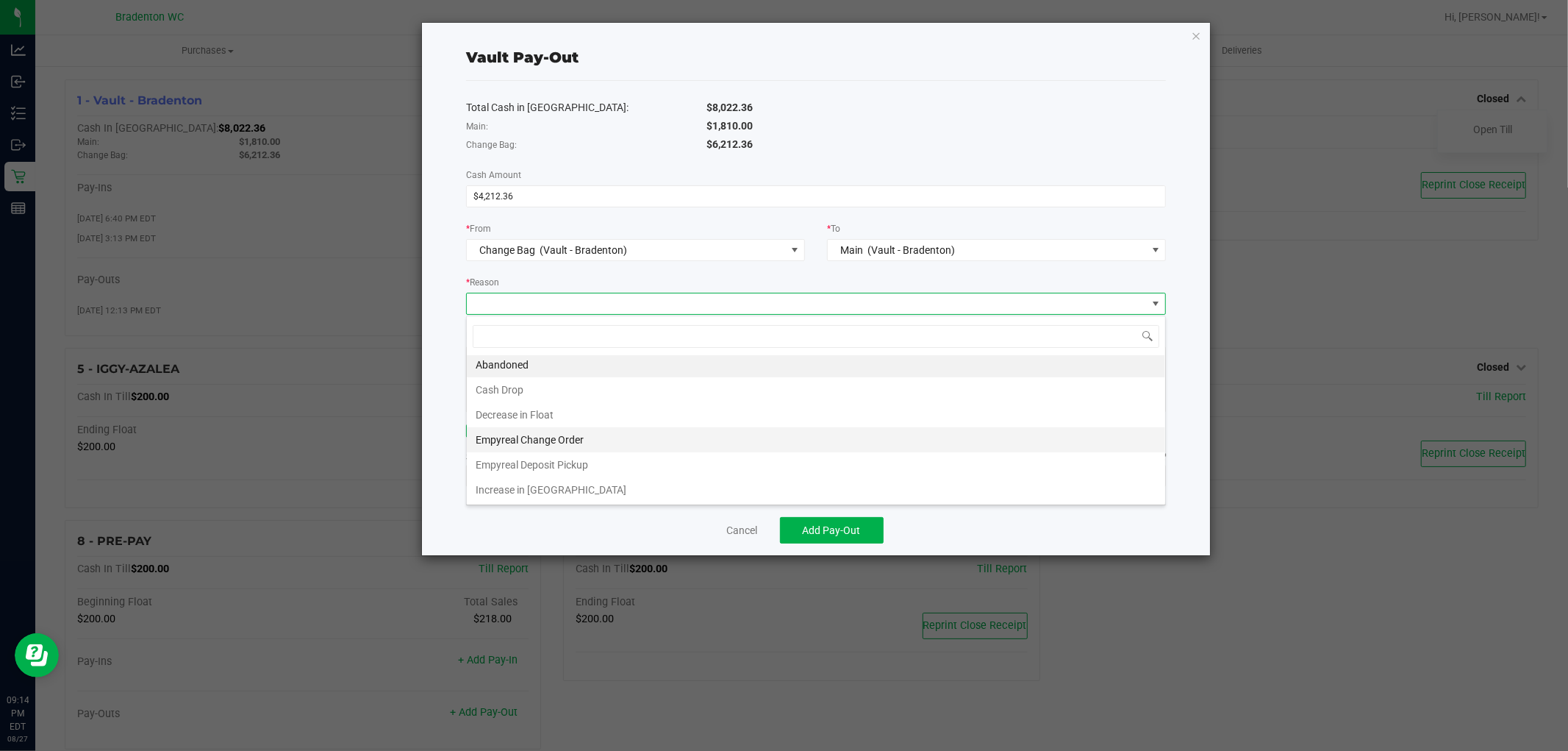
scroll to position [4, 0]
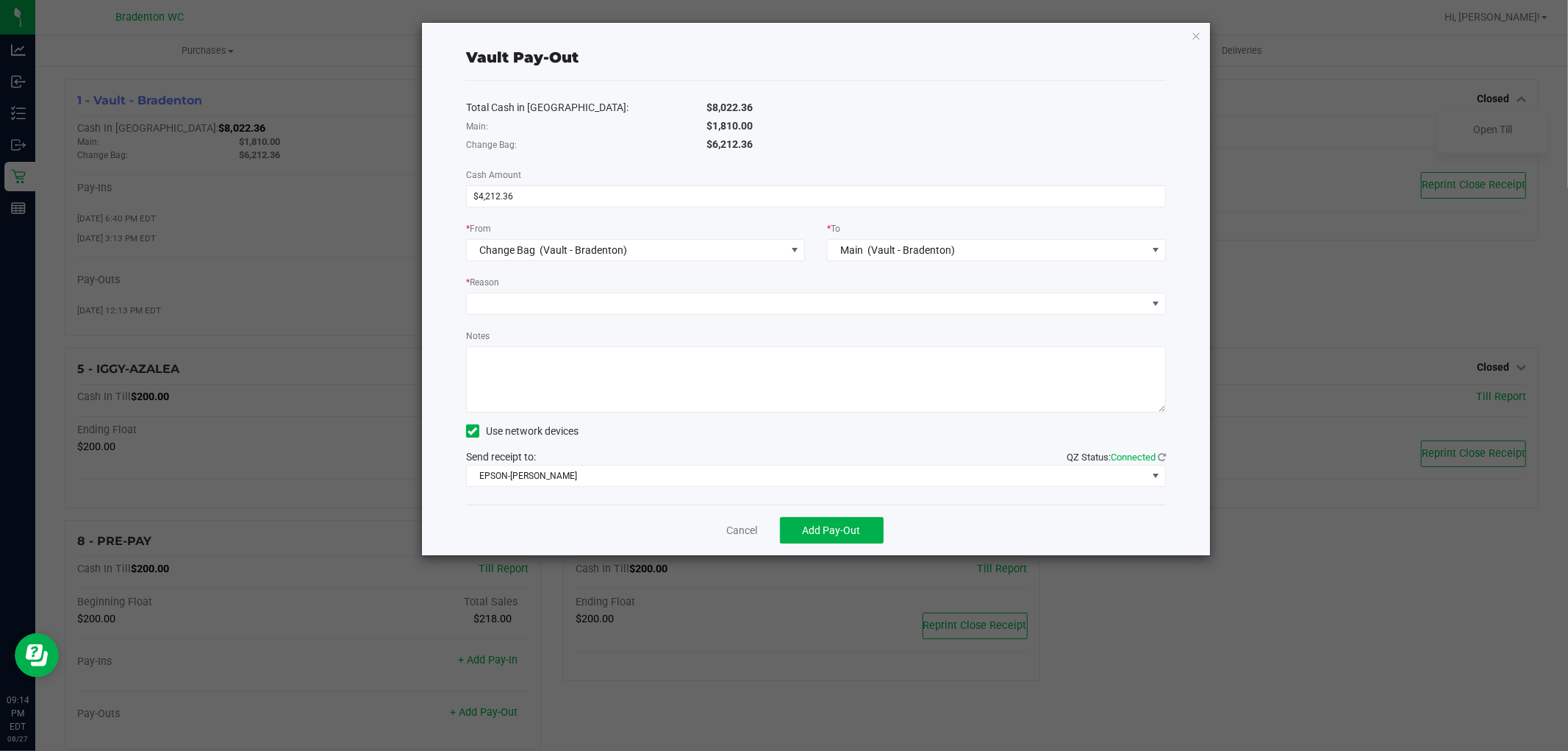
click at [612, 265] on div "Total Cash in Vault: $8,022.36 Main: $1,810.00 Change Bag: $6,212.36 Cash Amoun…" at bounding box center [815, 293] width 700 height 424
click at [666, 303] on span at bounding box center [806, 303] width 680 height 21
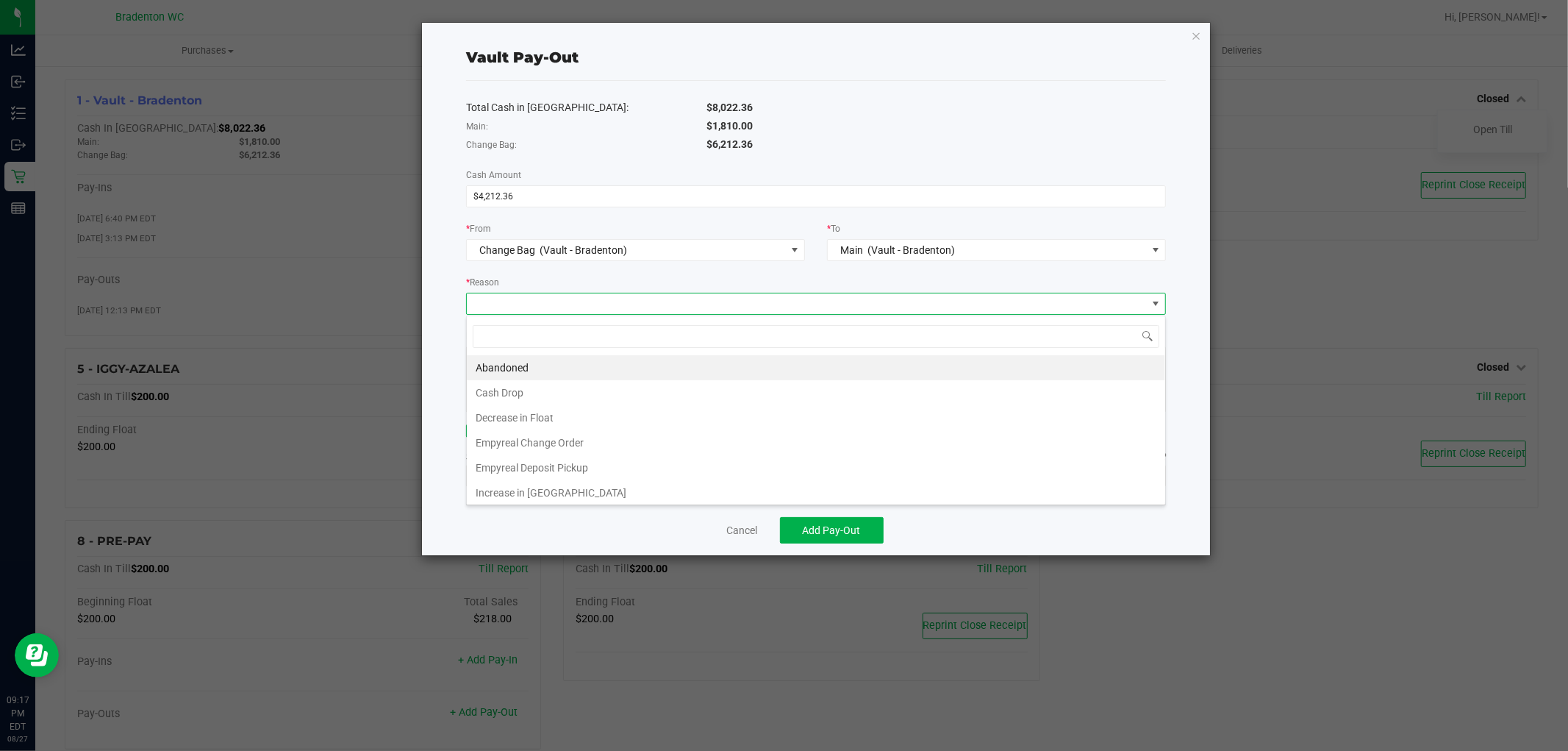
scroll to position [22, 700]
click at [529, 391] on li "Cash Drop" at bounding box center [815, 392] width 698 height 25
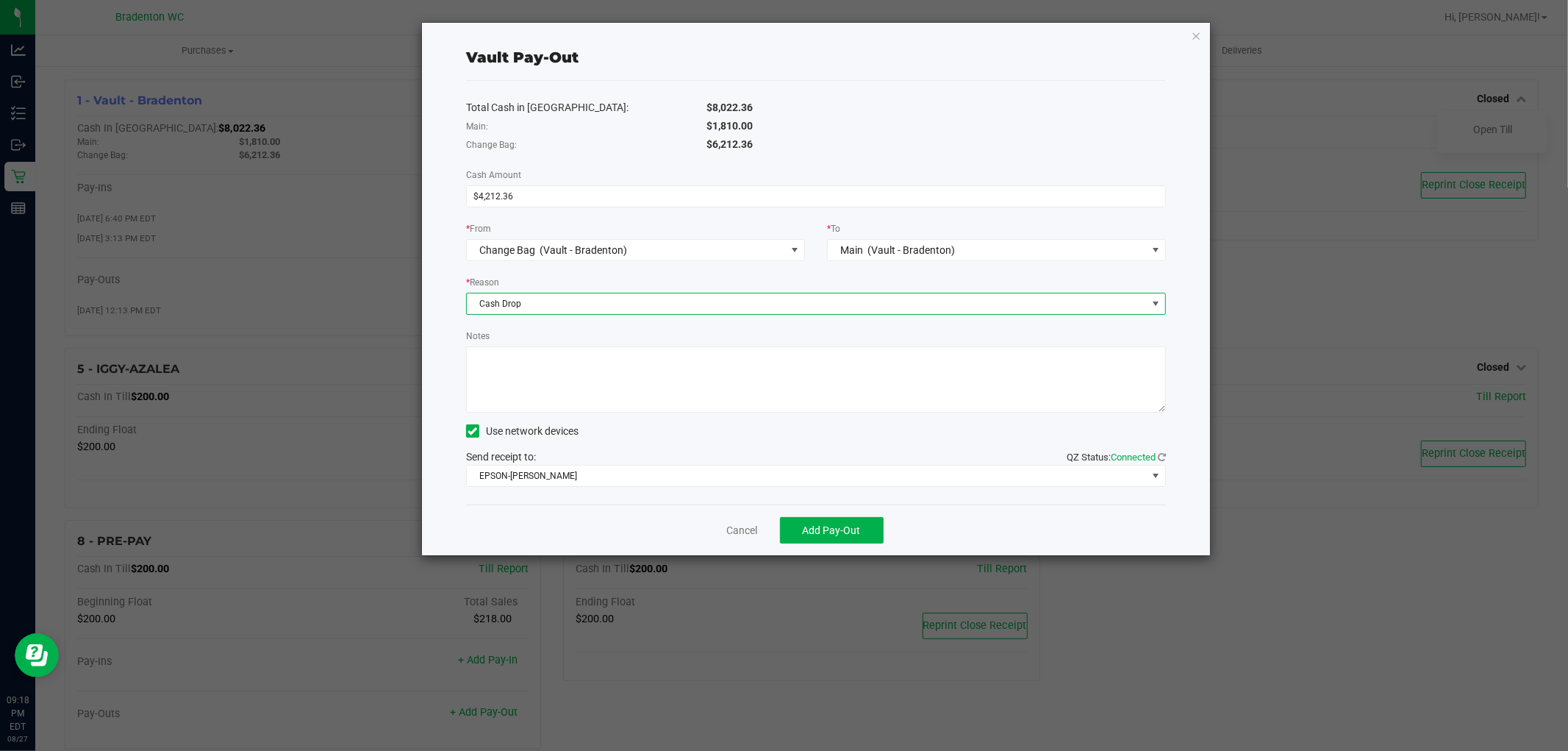
click at [553, 363] on textarea "Notes" at bounding box center [815, 379] width 700 height 67
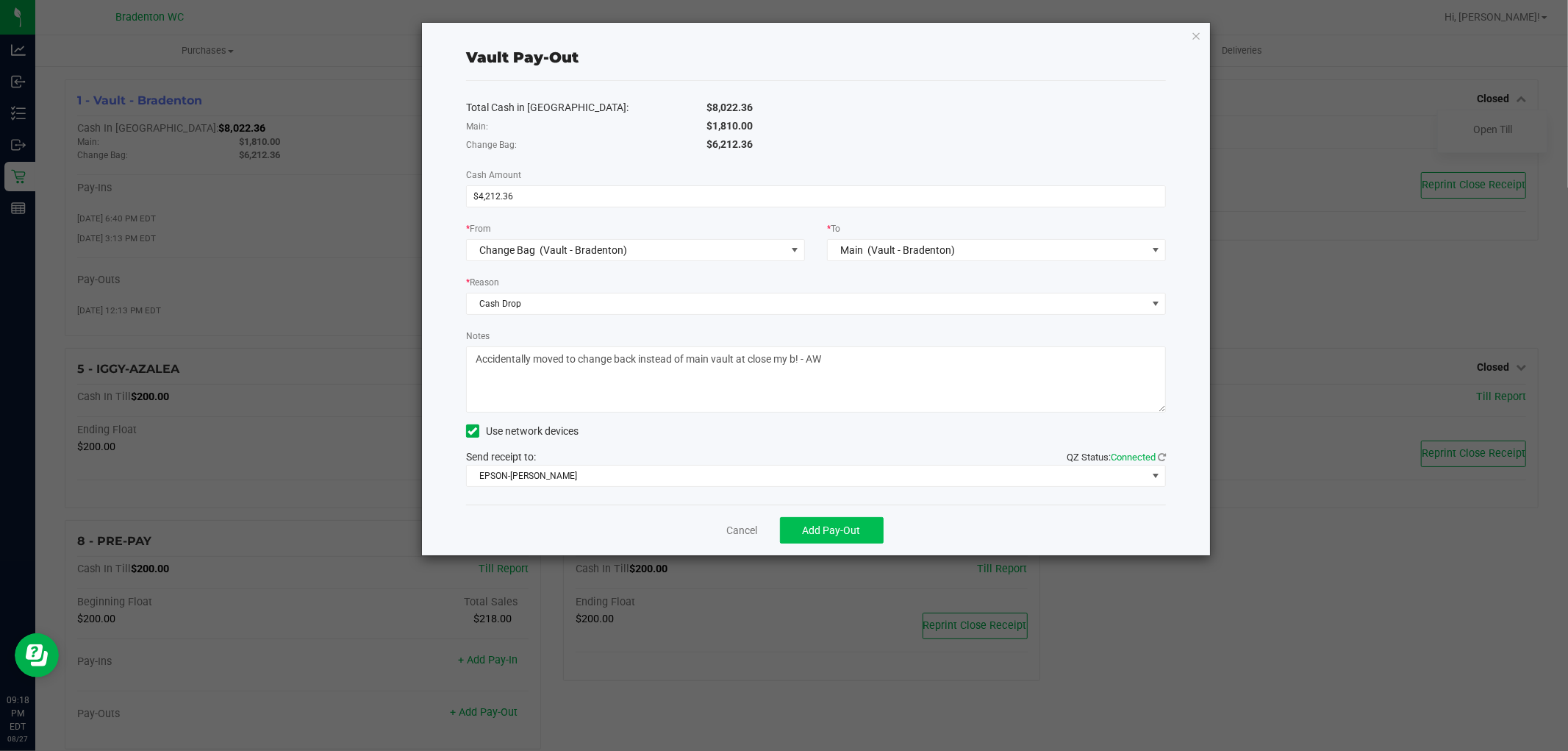
type textarea "Accidentally moved to change back instead of main vault at close my b! - AW"
click at [816, 530] on span "Add Pay-Out" at bounding box center [832, 530] width 58 height 12
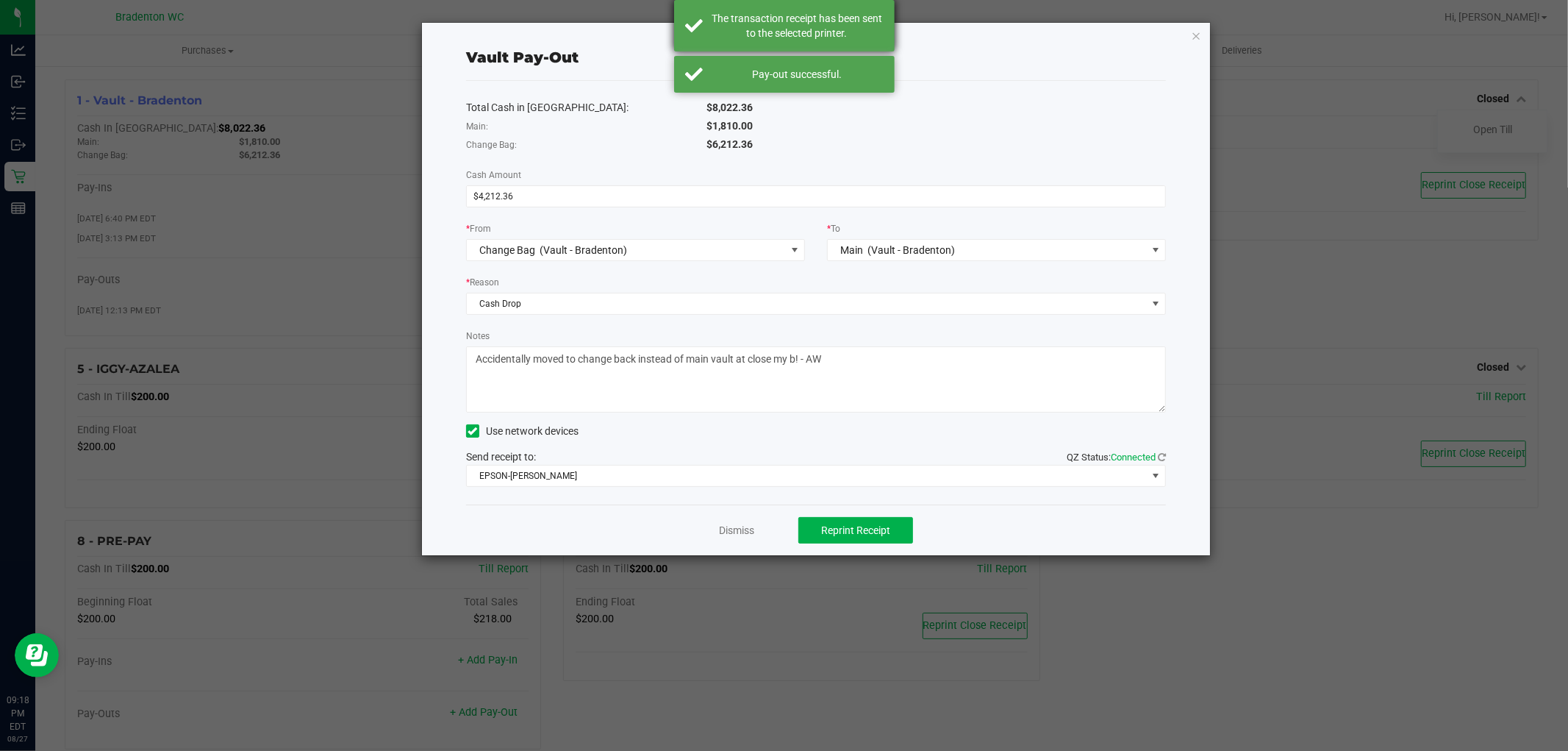
click at [826, 40] on div "The transaction receipt has been sent to the selected printer." at bounding box center [797, 26] width 173 height 29
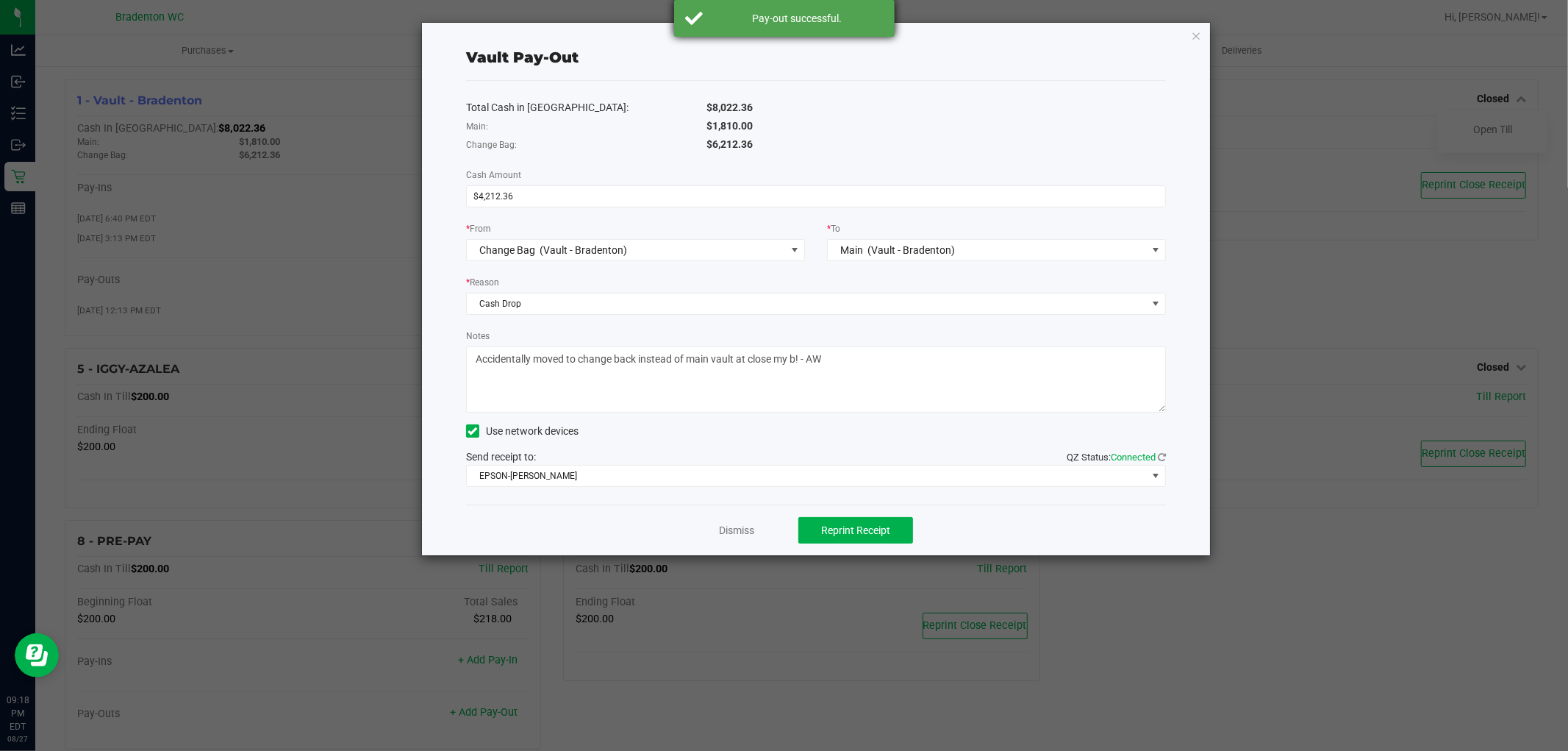
click at [845, 17] on div "Pay-out successful." at bounding box center [797, 18] width 173 height 15
click at [1199, 35] on icon "button" at bounding box center [1195, 35] width 10 height 17
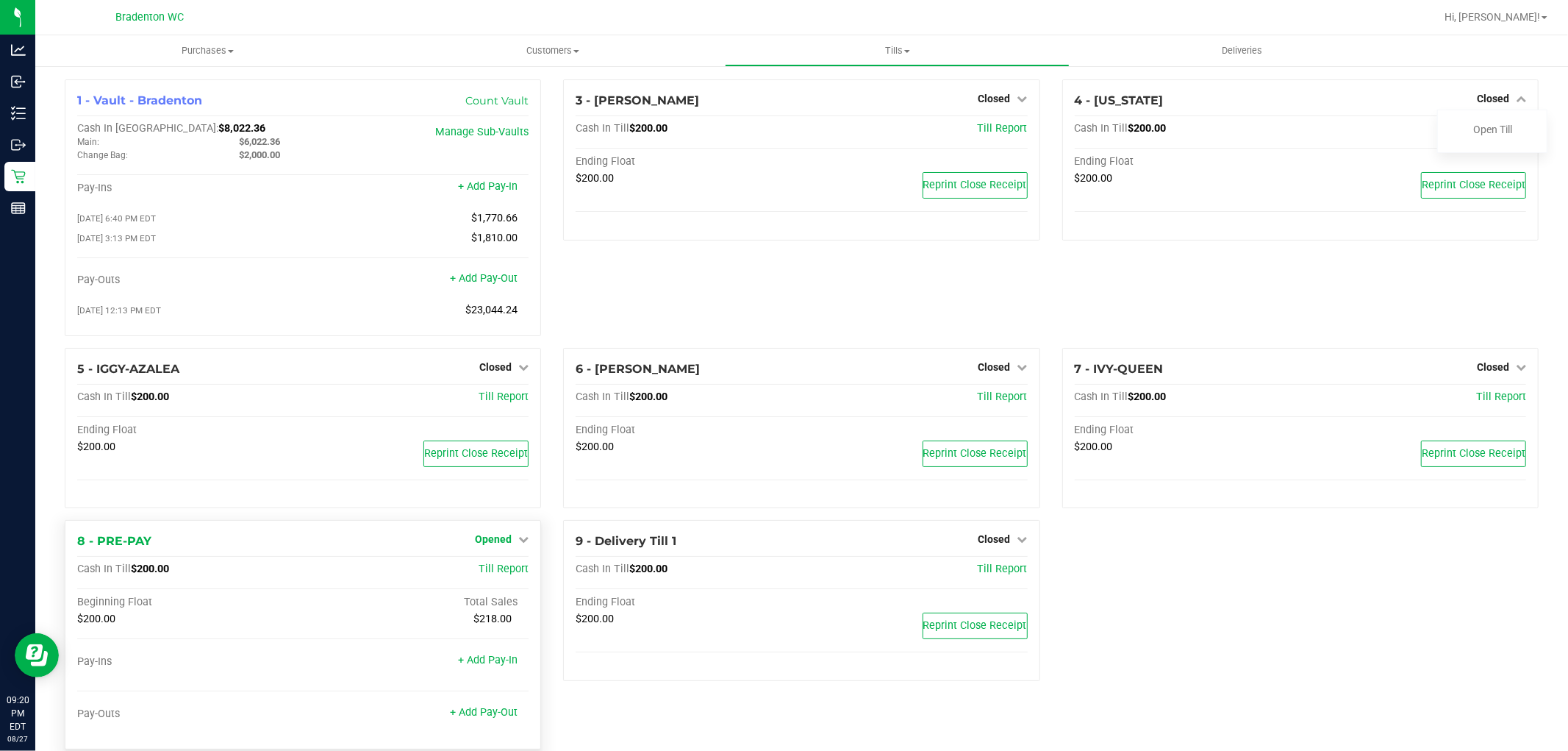
click at [492, 538] on span "Opened" at bounding box center [493, 539] width 36 height 12
click at [489, 576] on link "Close Till" at bounding box center [496, 570] width 40 height 12
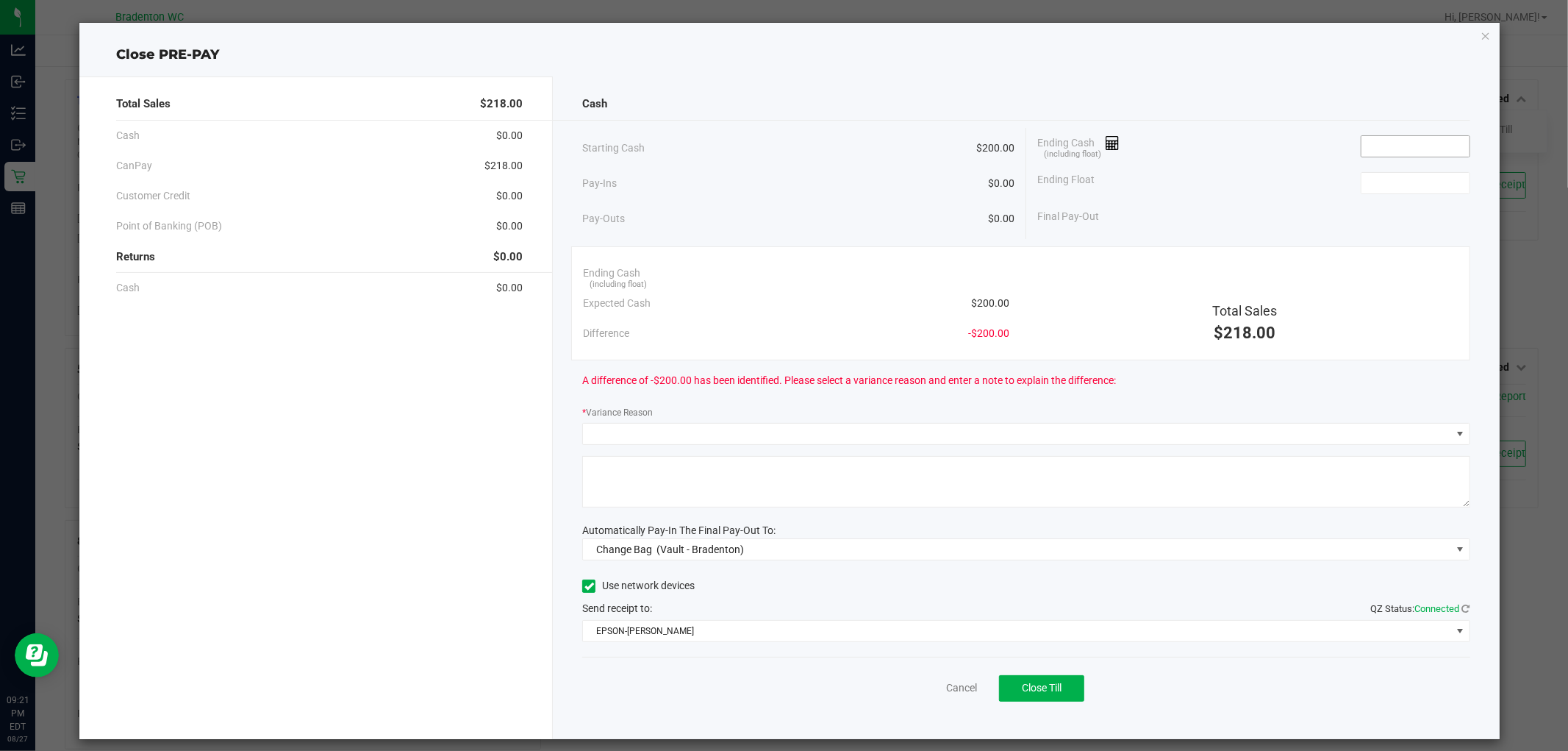
click at [1361, 143] on input at bounding box center [1415, 146] width 108 height 21
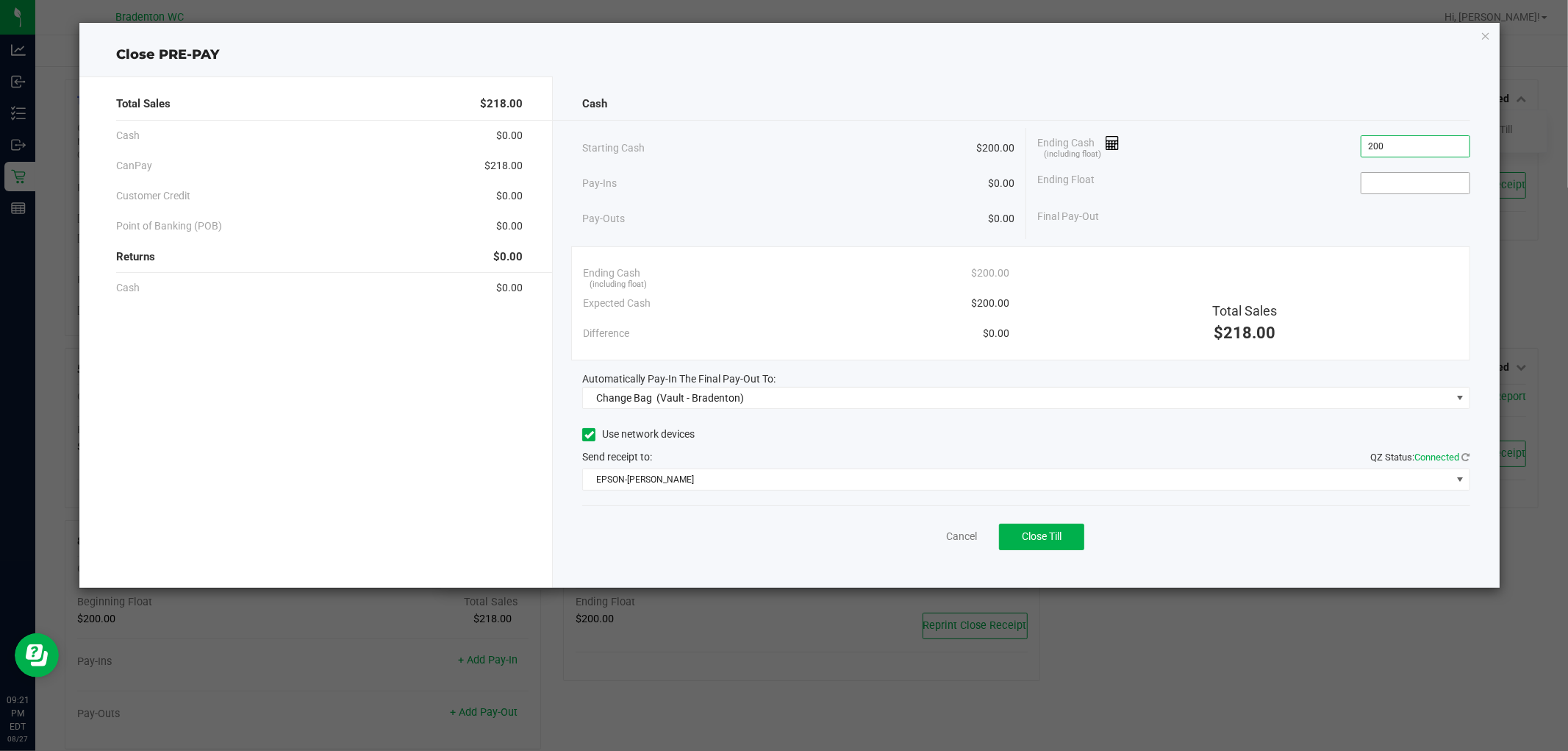
type input "$200.00"
click at [1449, 178] on input at bounding box center [1415, 183] width 108 height 21
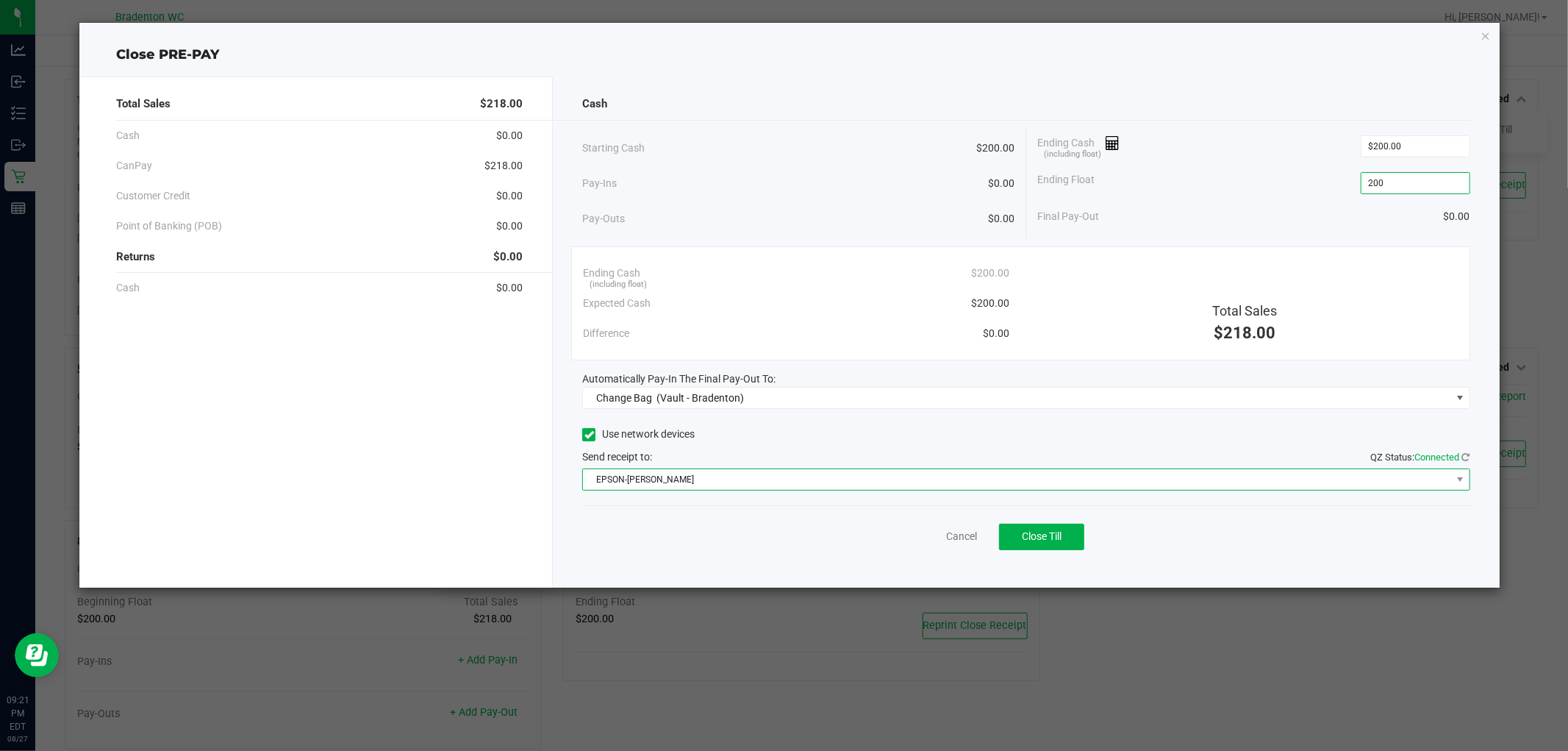
type input "$200.00"
click at [776, 483] on span "EPSON-[PERSON_NAME]" at bounding box center [1017, 479] width 867 height 21
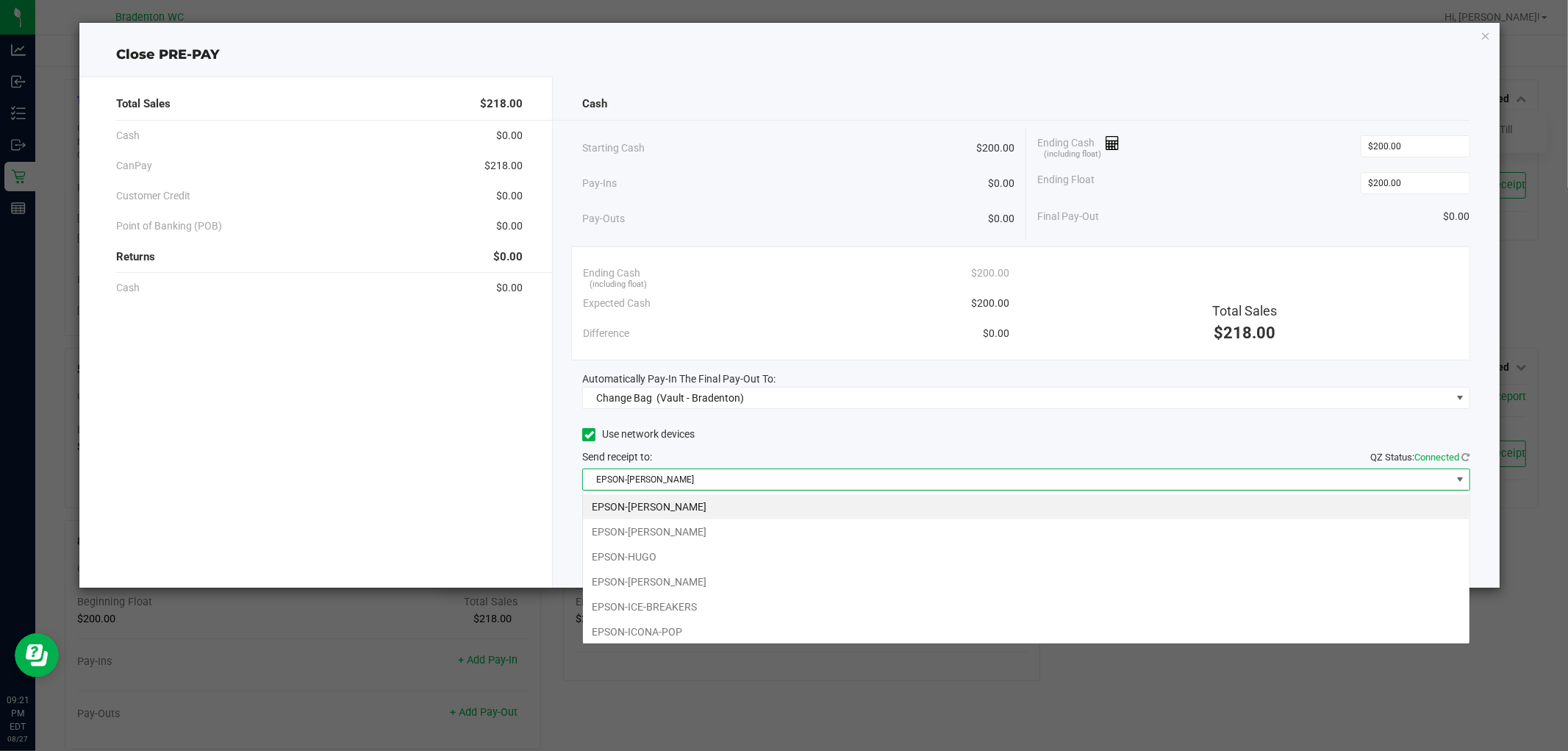
scroll to position [22, 887]
click at [679, 553] on li "EPSON-HUGO" at bounding box center [1026, 556] width 886 height 25
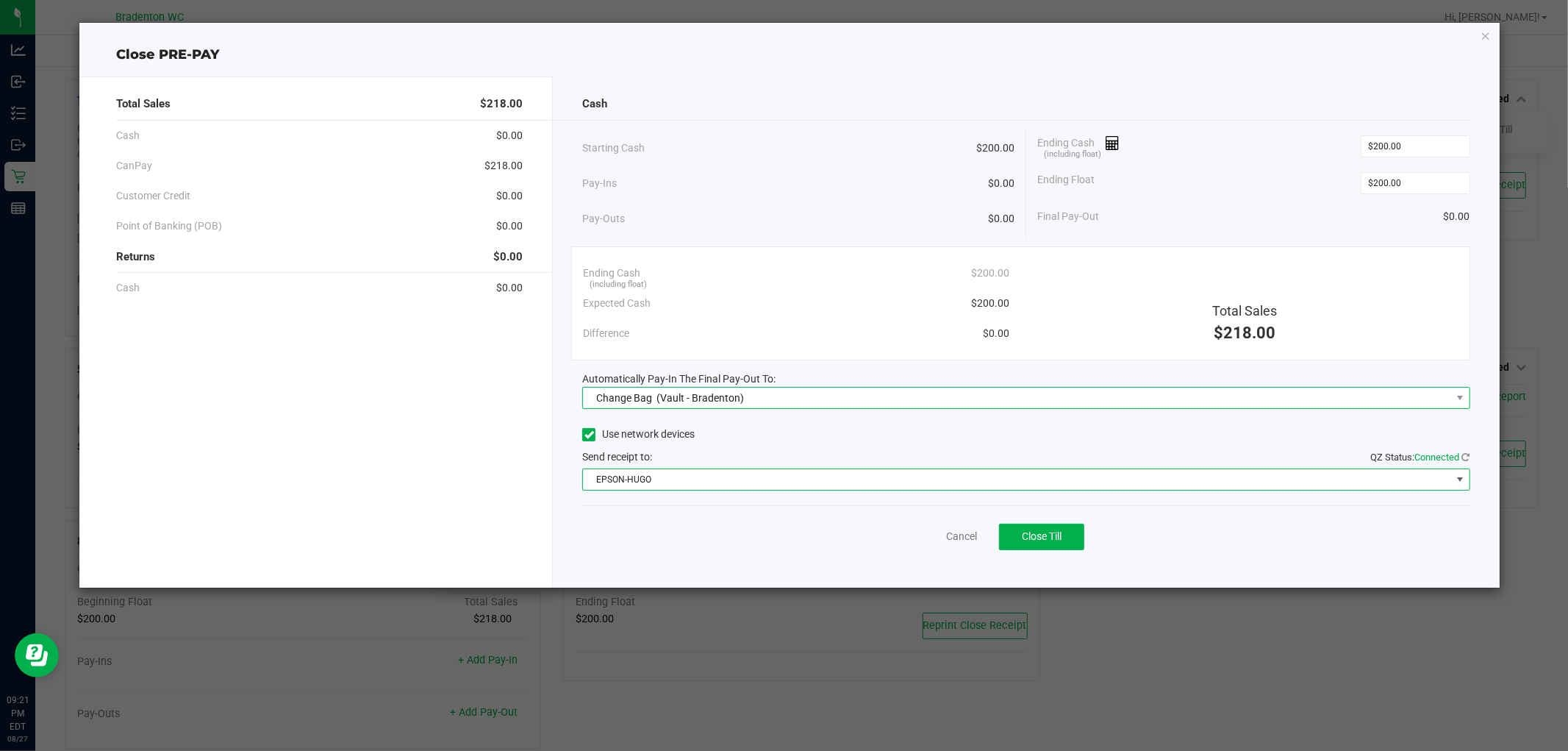
click at [747, 390] on span "Change Bag (Vault - Bradenton)" at bounding box center [1017, 397] width 867 height 21
click at [671, 497] on span "(Vault - Bradenton)" at bounding box center [662, 492] width 87 height 12
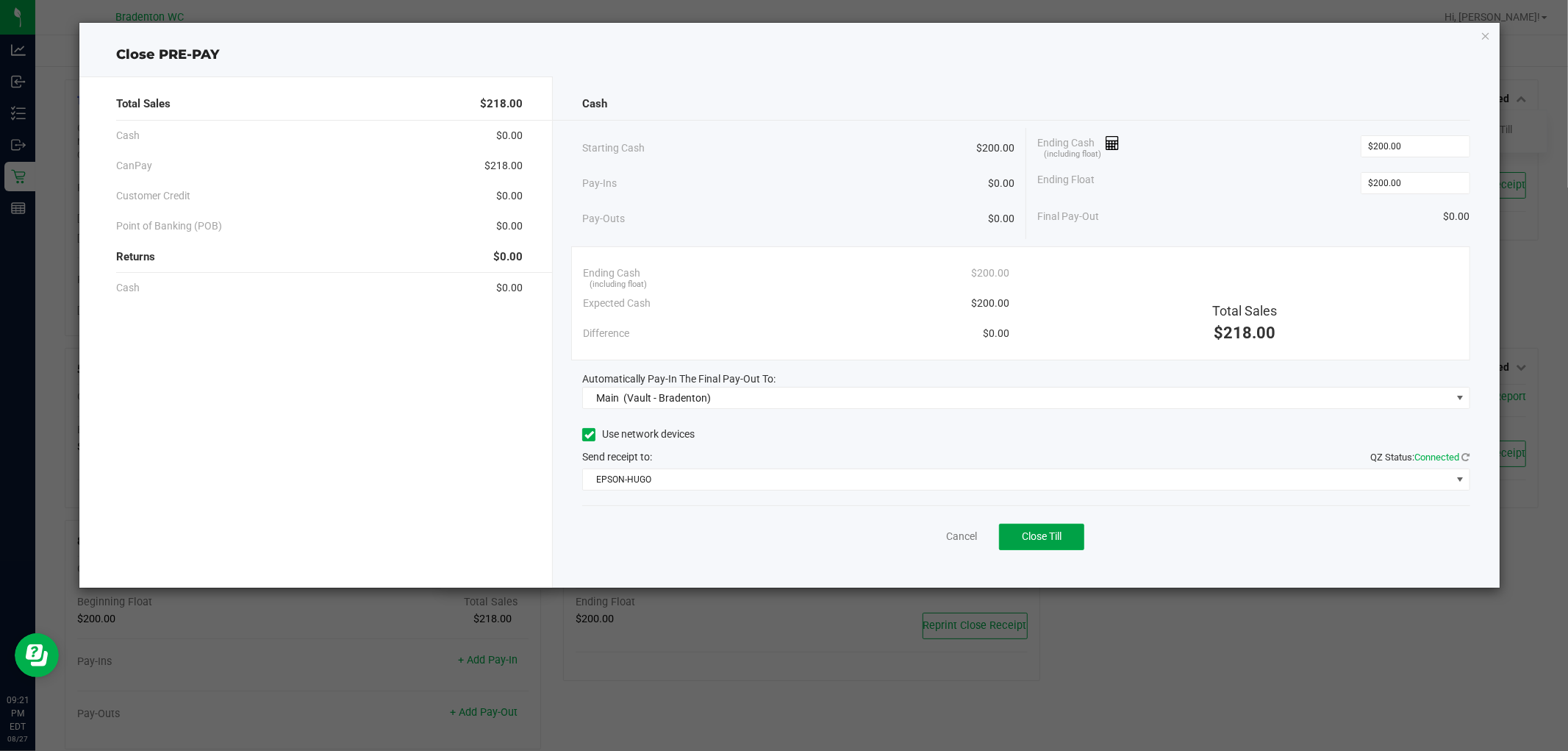
drag, startPoint x: 1050, startPoint y: 541, endPoint x: 1056, endPoint y: 523, distance: 19.0
click at [1053, 530] on button "Close Till" at bounding box center [1041, 536] width 86 height 26
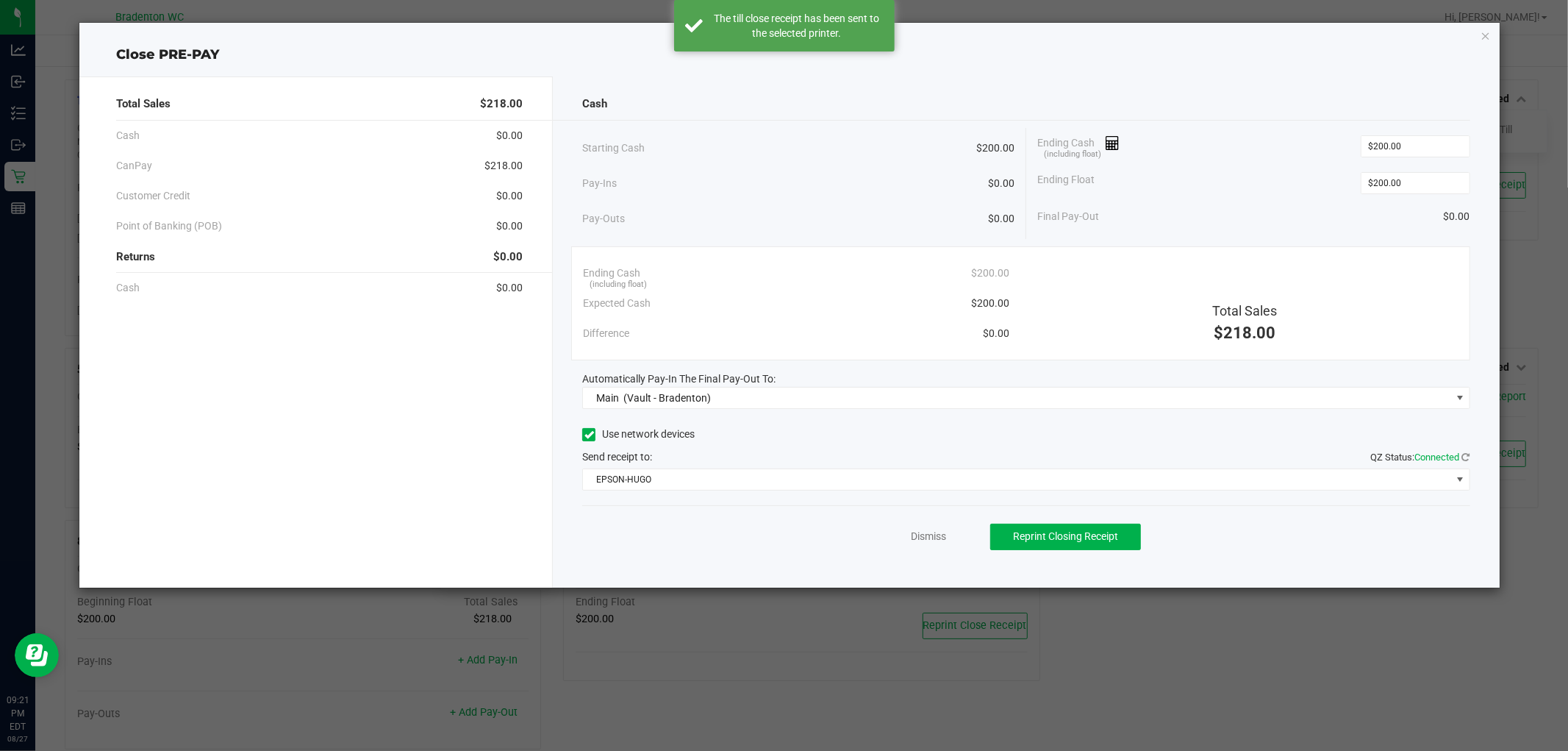
drag, startPoint x: 1484, startPoint y: 35, endPoint x: 1443, endPoint y: 48, distance: 43.0
click at [1485, 35] on icon "button" at bounding box center [1485, 35] width 10 height 17
